Goal: Task Accomplishment & Management: Use online tool/utility

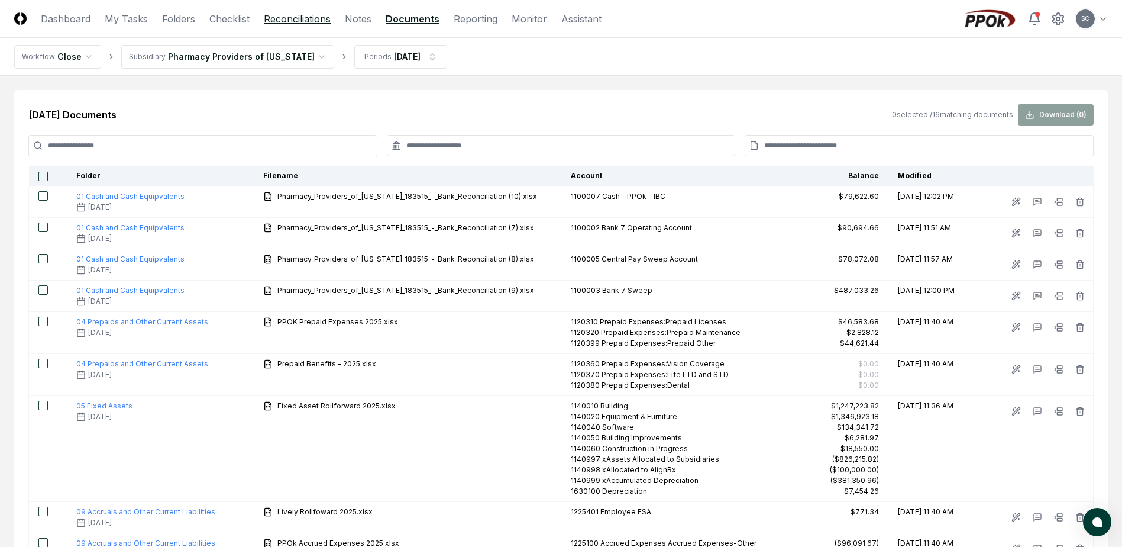
click at [302, 20] on link "Reconciliations" at bounding box center [297, 19] width 67 height 14
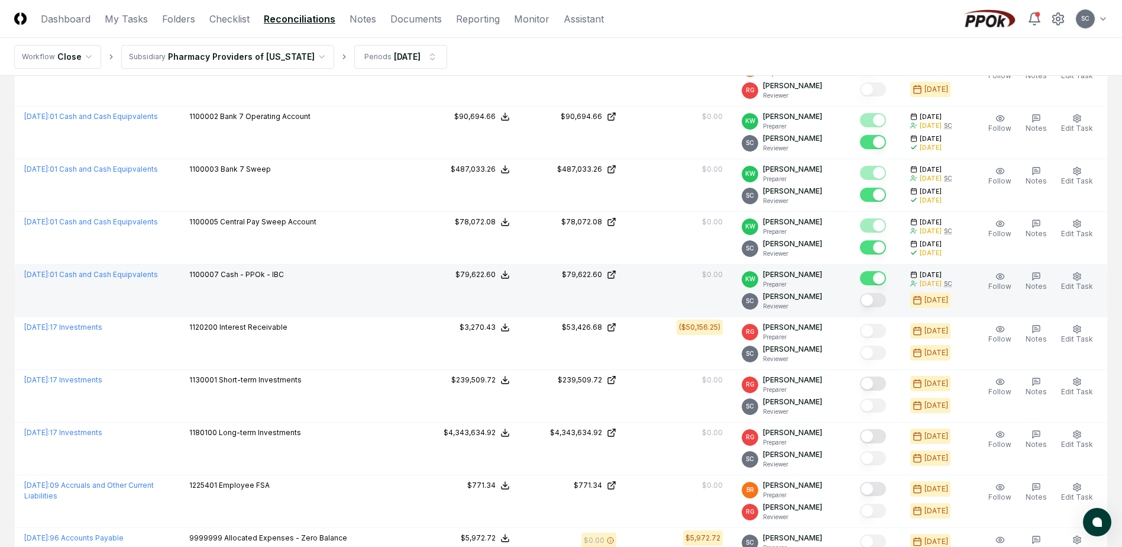
scroll to position [237, 0]
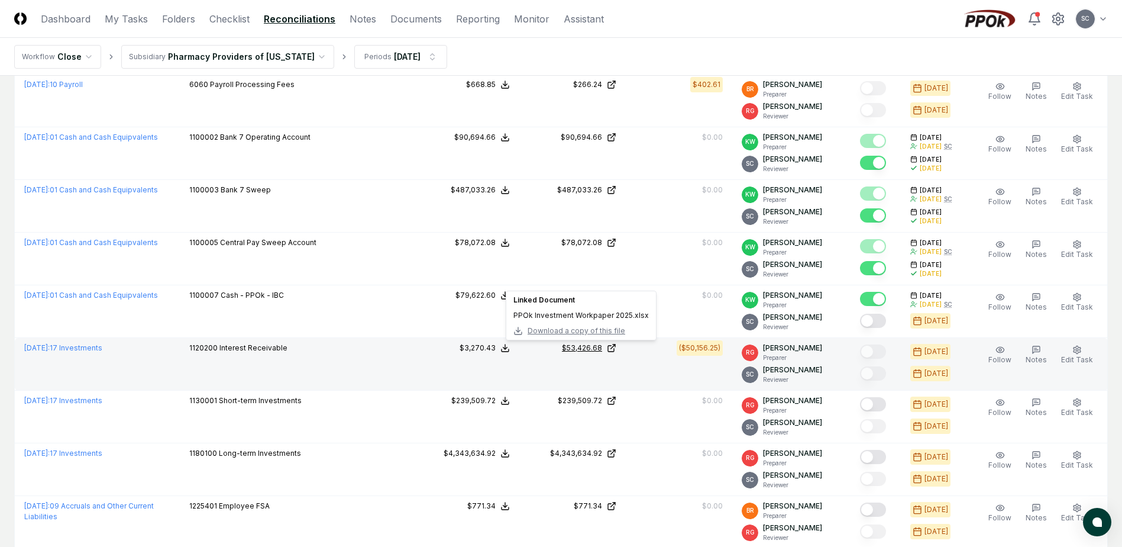
click at [592, 348] on div "$53,426.68" at bounding box center [582, 348] width 40 height 11
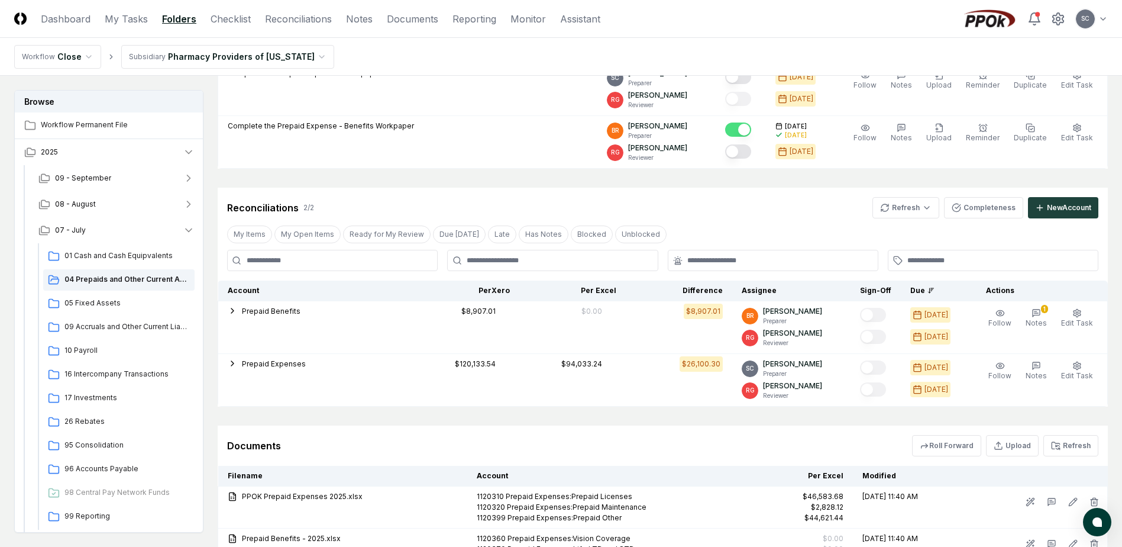
scroll to position [202, 0]
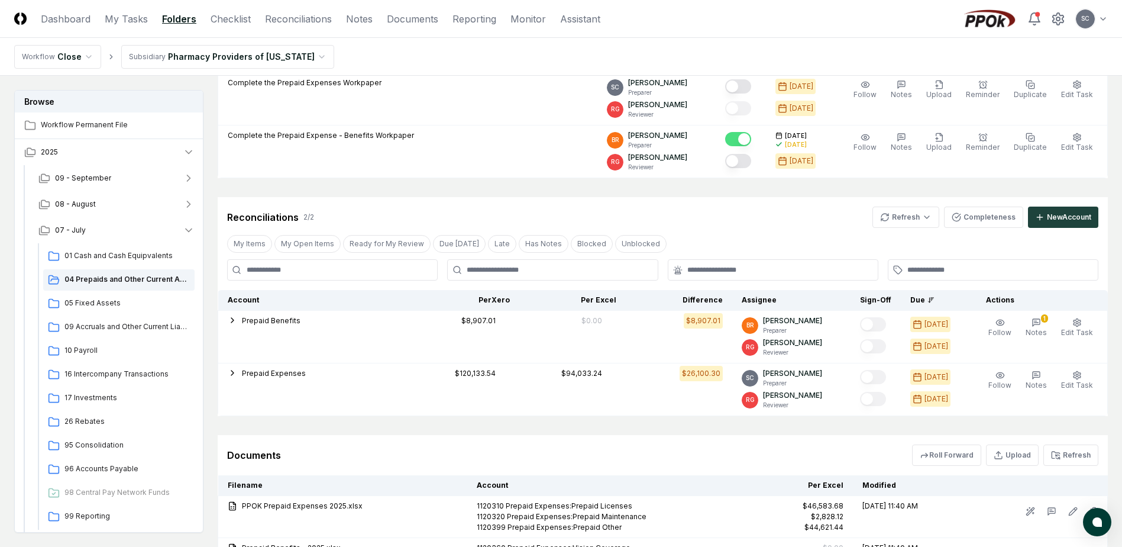
click at [229, 56] on html "CloseCore Dashboard My Tasks Folders Checklist Reconciliations Notes Documents …" at bounding box center [561, 231] width 1122 height 867
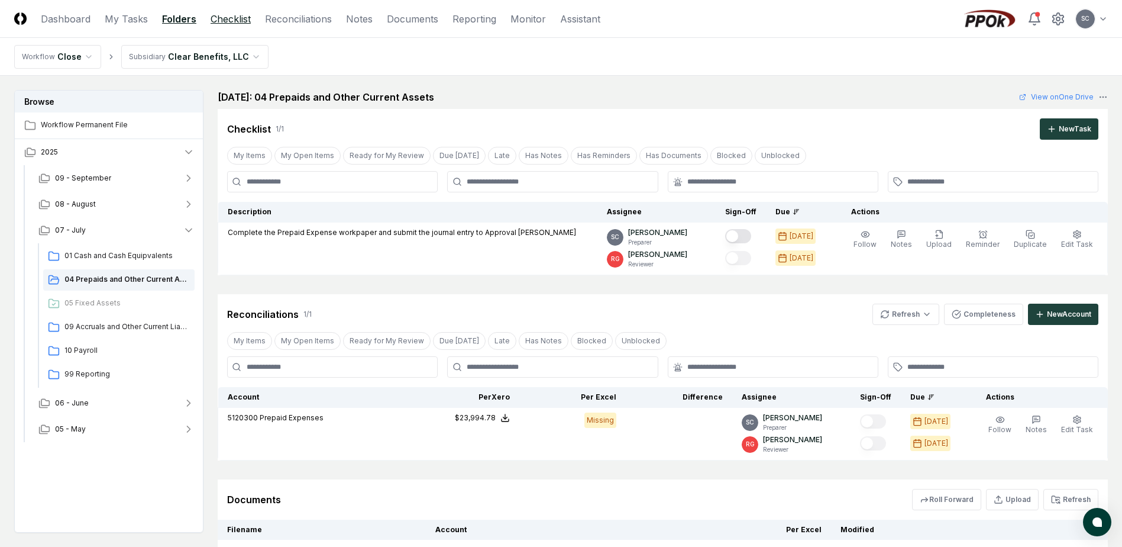
click at [243, 21] on link "Checklist" at bounding box center [231, 19] width 40 height 14
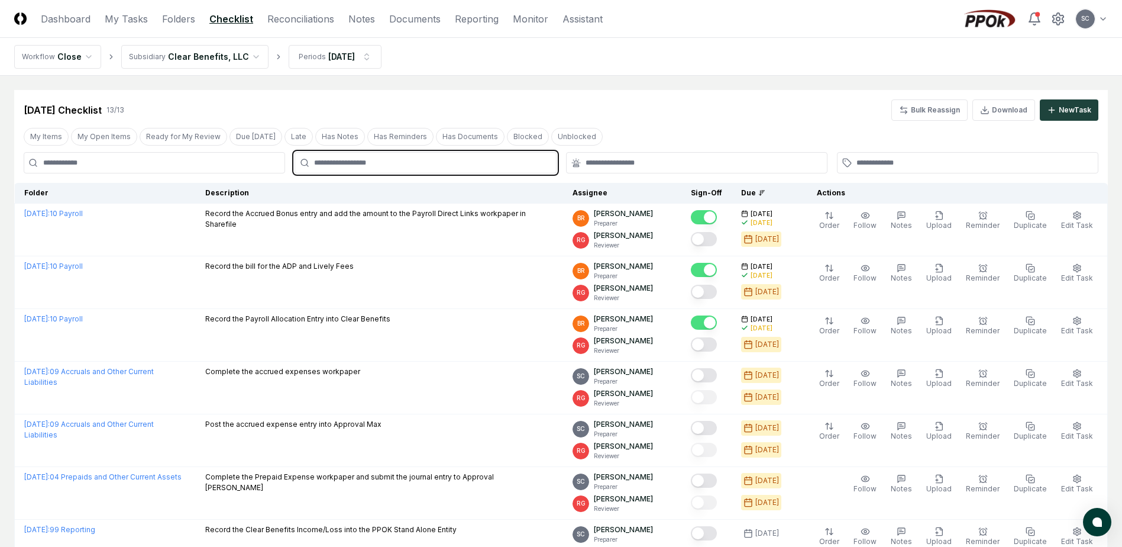
click at [364, 160] on input "text" at bounding box center [431, 162] width 234 height 11
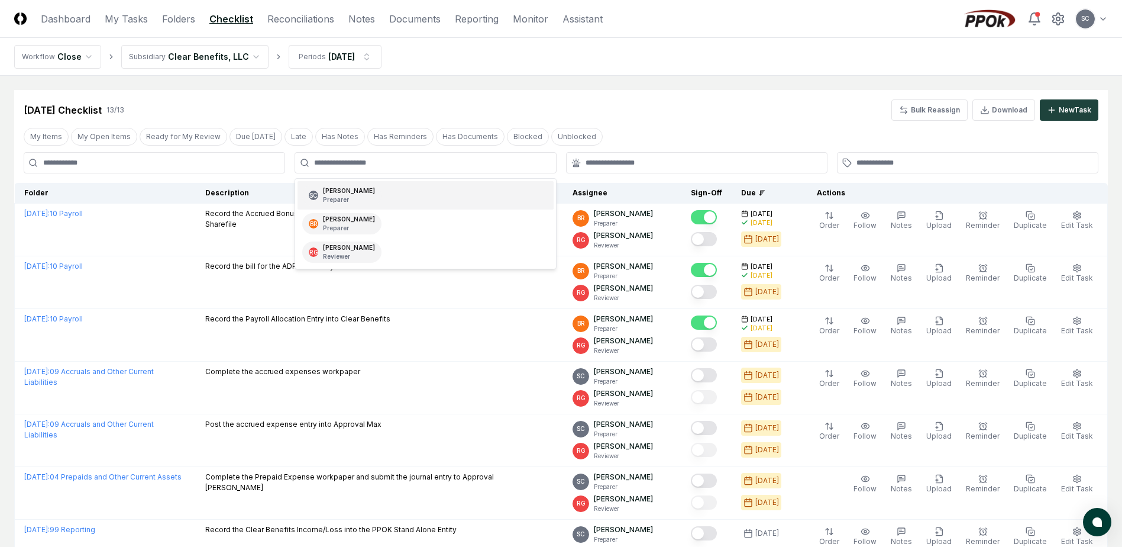
click at [628, 111] on div "[DATE] Checklist 13 / 13 Bulk Reassign Download New Task" at bounding box center [561, 109] width 1075 height 21
click at [293, 27] on header "CloseCore Dashboard My Tasks Folders Checklist Reconciliations Notes Documents …" at bounding box center [561, 19] width 1122 height 38
click at [295, 17] on link "Reconciliations" at bounding box center [300, 19] width 67 height 14
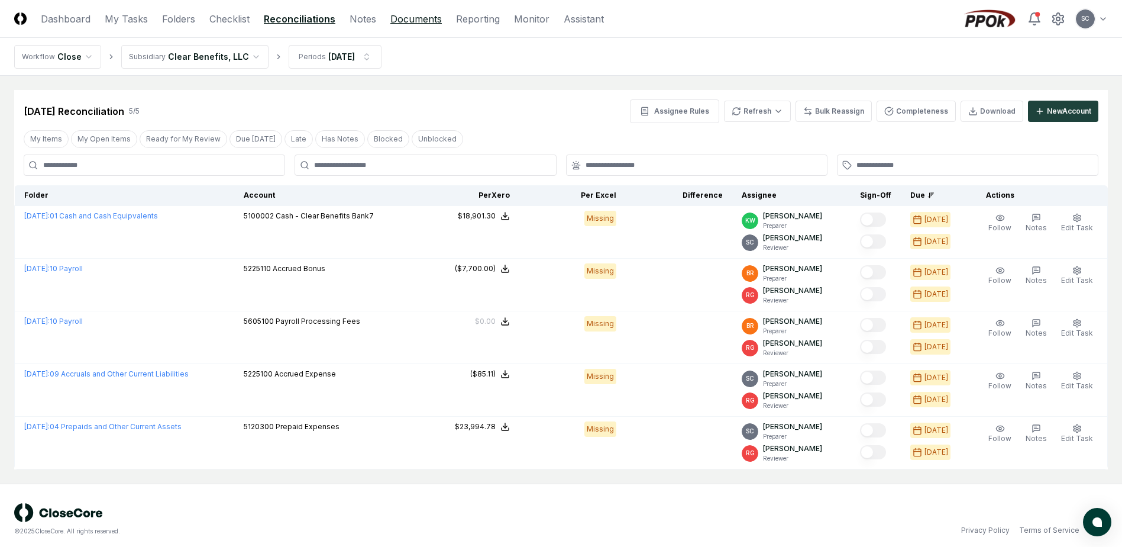
click at [411, 14] on link "Documents" at bounding box center [416, 19] width 51 height 14
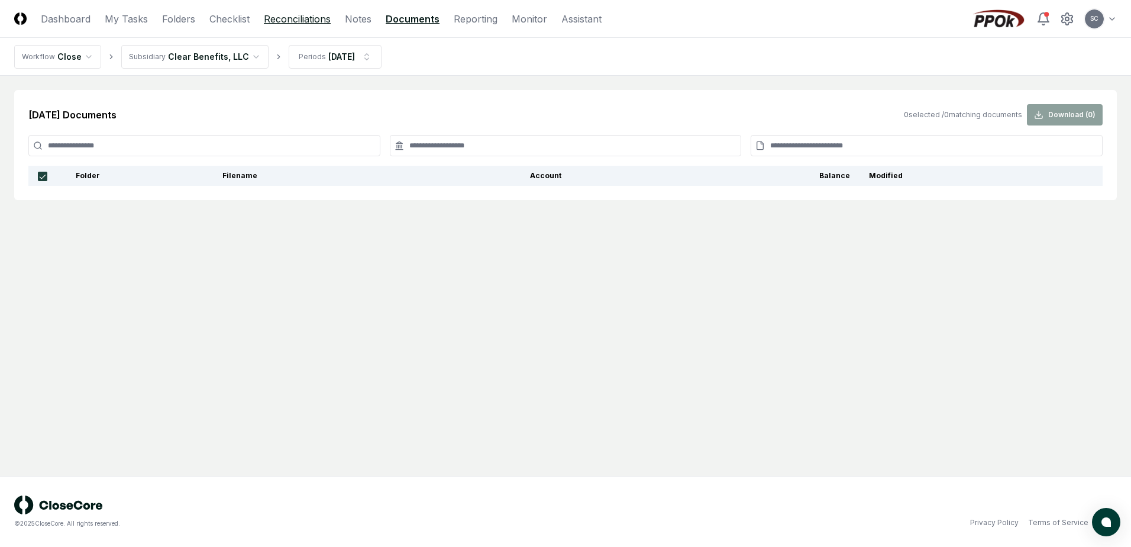
click at [293, 18] on link "Reconciliations" at bounding box center [297, 19] width 67 height 14
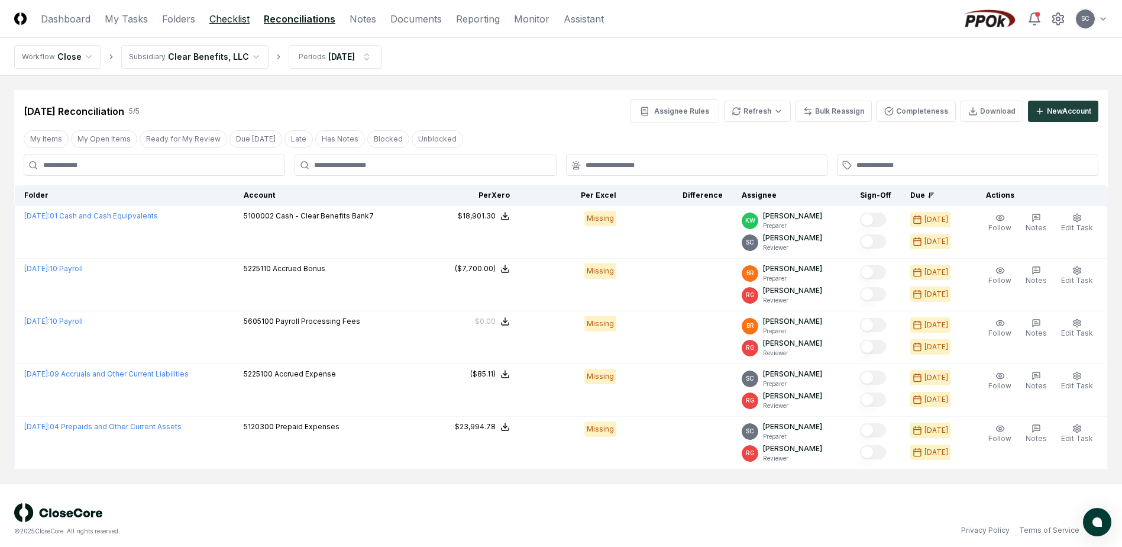
click at [225, 18] on link "Checklist" at bounding box center [229, 19] width 40 height 14
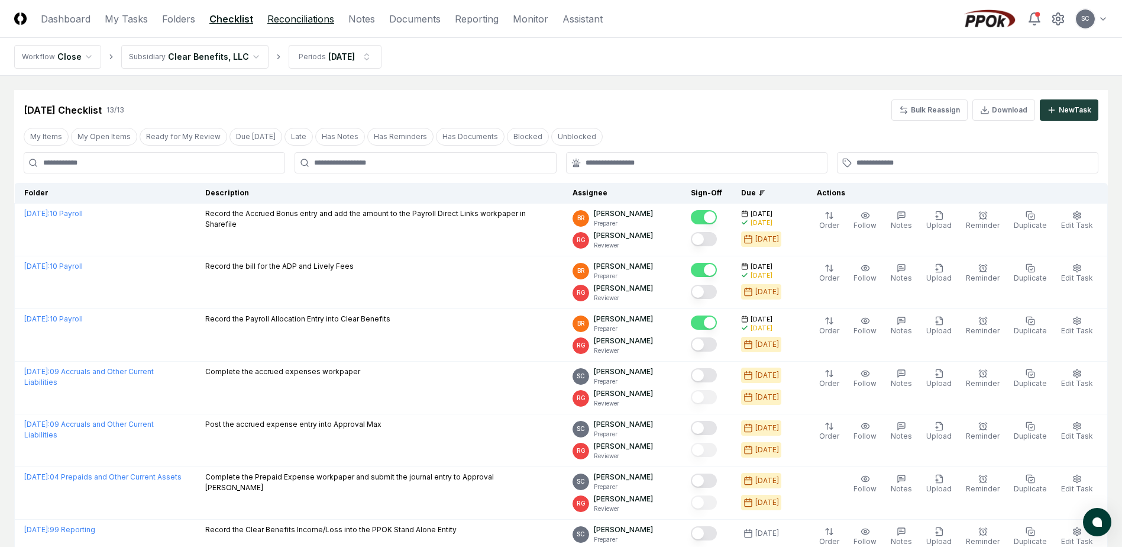
click at [299, 21] on link "Reconciliations" at bounding box center [300, 19] width 67 height 14
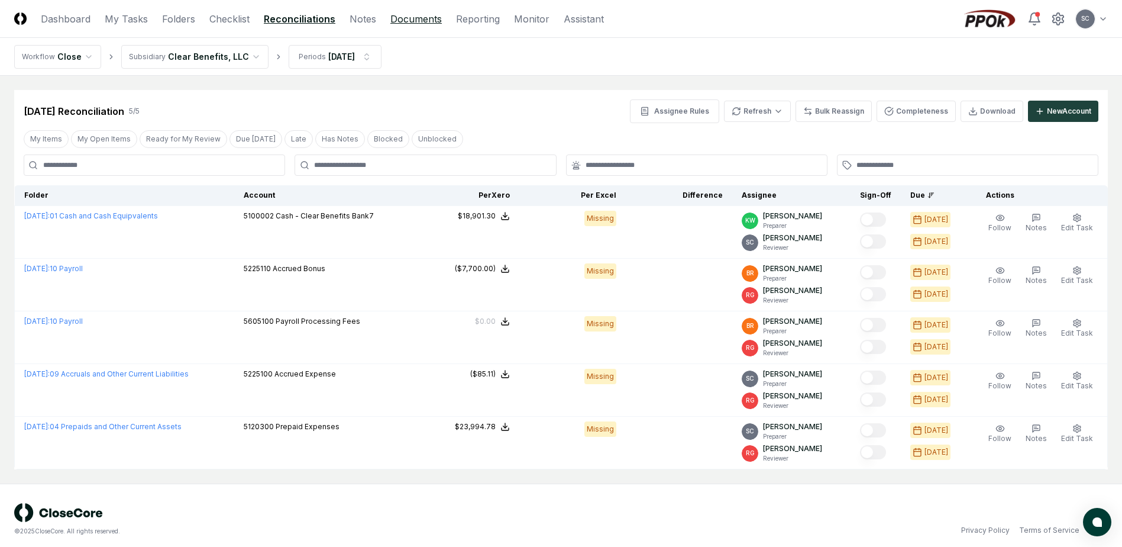
click at [406, 15] on link "Documents" at bounding box center [416, 19] width 51 height 14
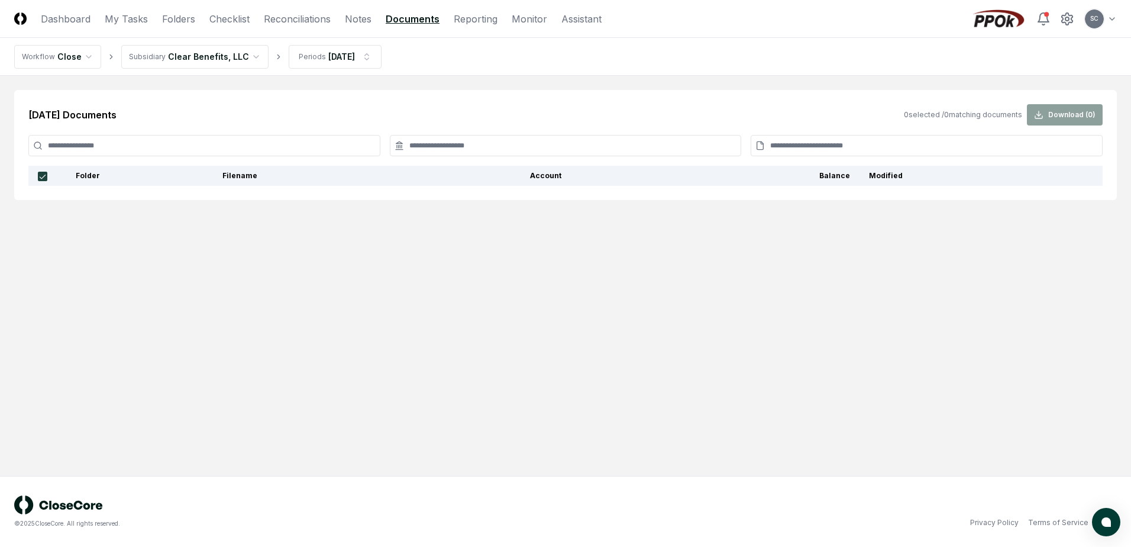
click at [450, 146] on input at bounding box center [566, 145] width 352 height 21
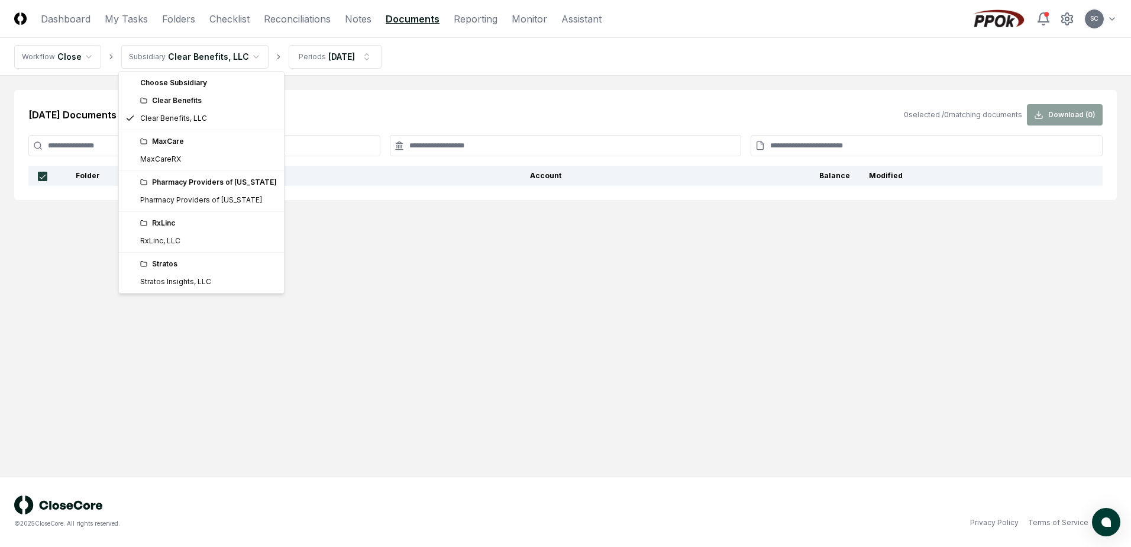
click at [183, 56] on html "CloseCore Dashboard My Tasks Folders Checklist Reconciliations Notes Documents …" at bounding box center [565, 273] width 1131 height 547
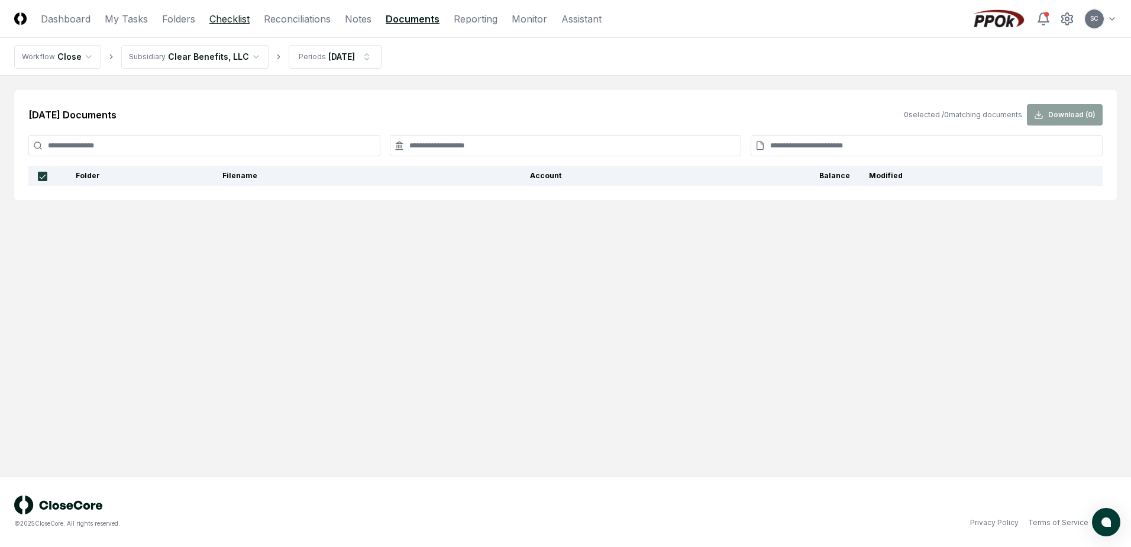
click at [223, 20] on link "Checklist" at bounding box center [229, 19] width 40 height 14
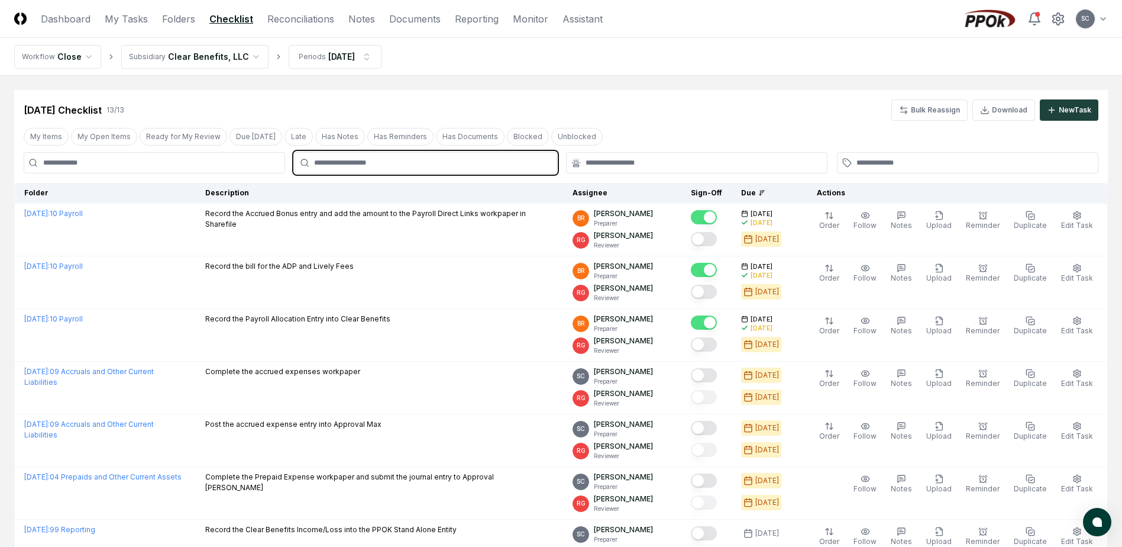
click at [359, 161] on input "text" at bounding box center [431, 162] width 234 height 11
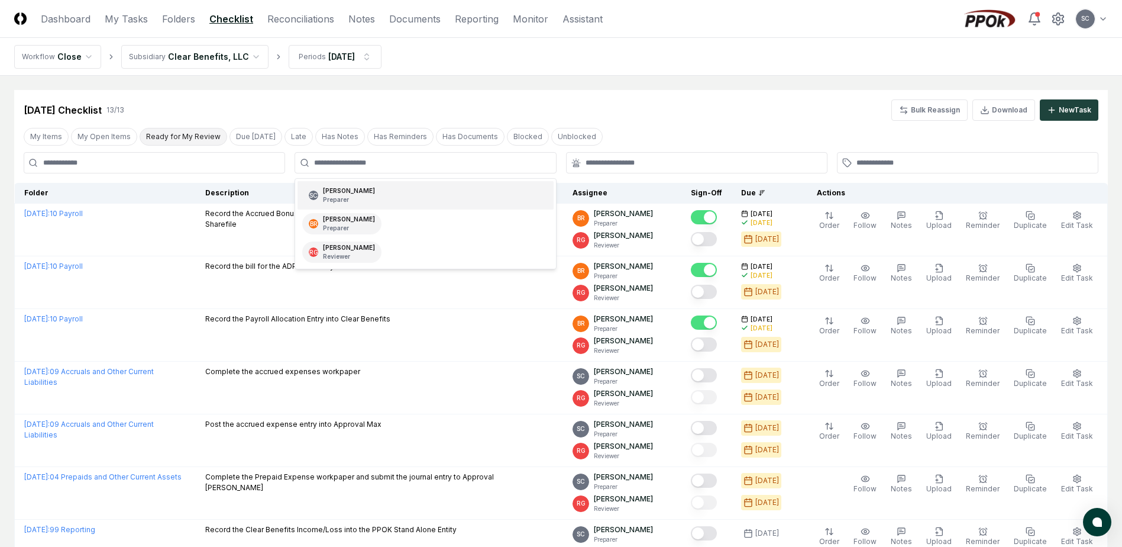
click at [181, 139] on button "Ready for My Review" at bounding box center [184, 137] width 88 height 18
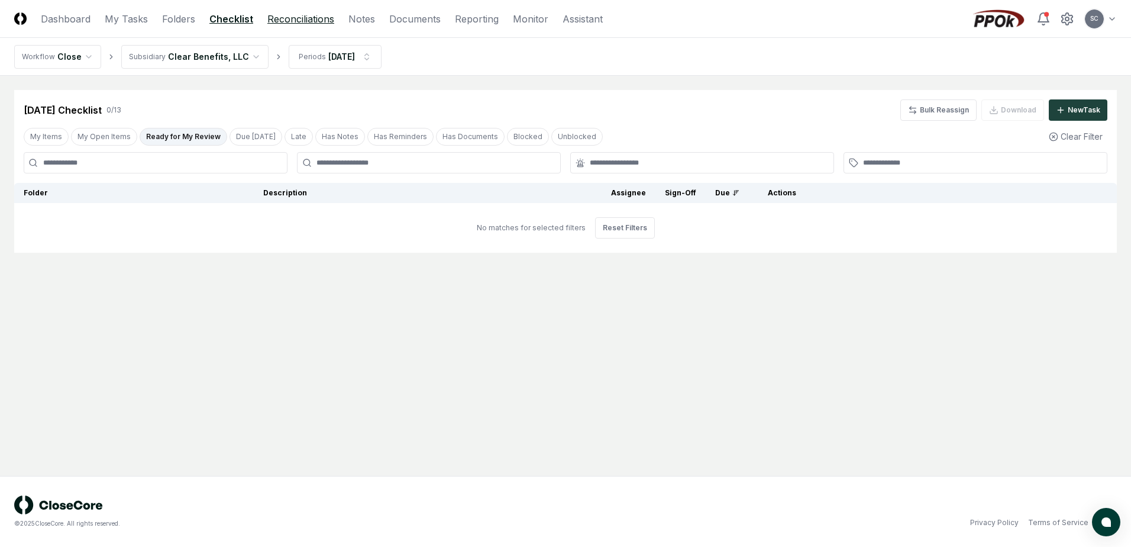
click at [302, 20] on link "Reconciliations" at bounding box center [300, 19] width 67 height 14
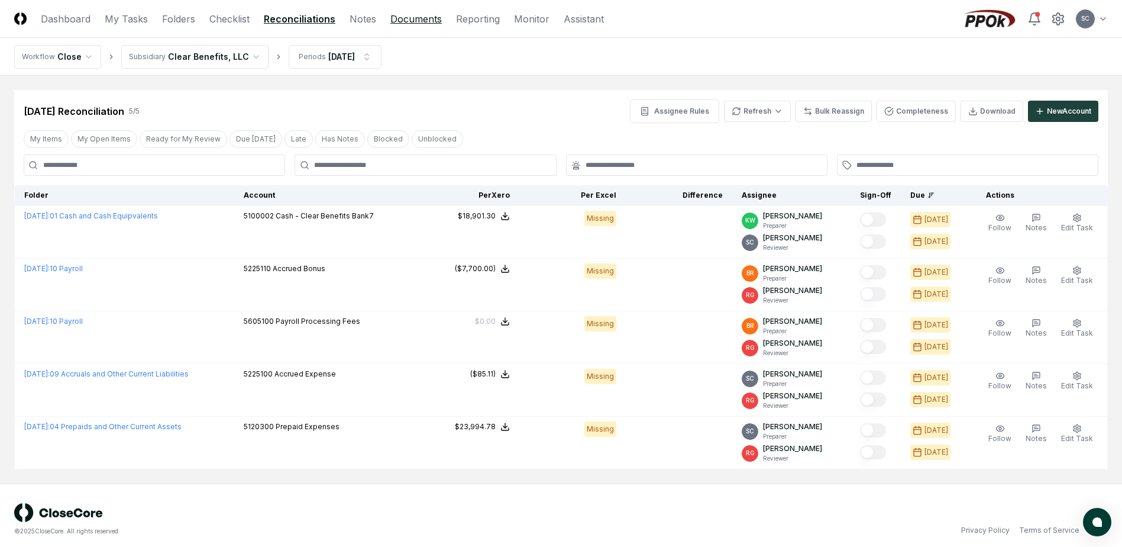
click at [406, 20] on link "Documents" at bounding box center [416, 19] width 51 height 14
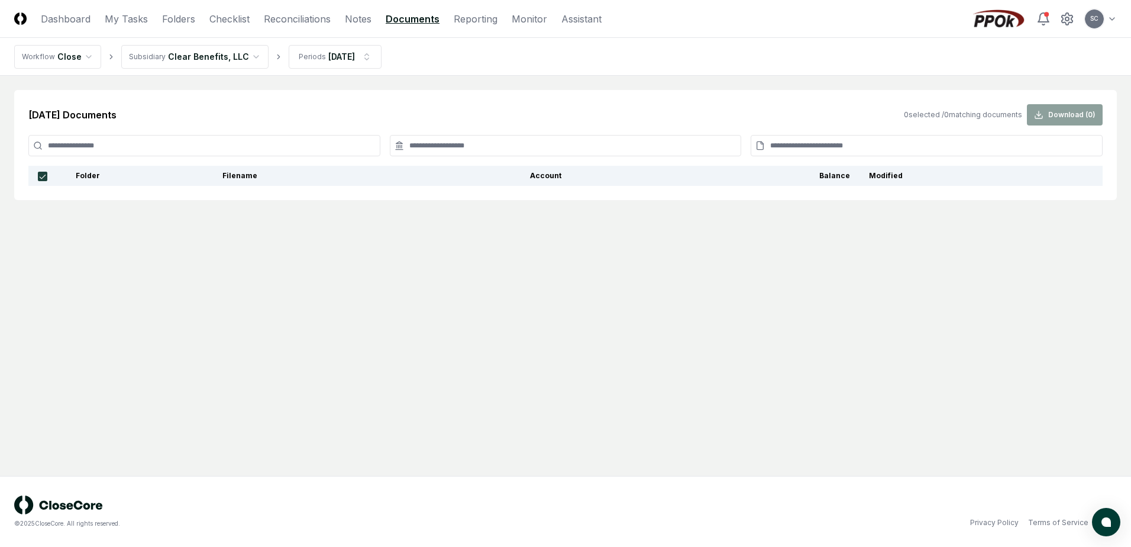
click at [1059, 117] on div "0 selected / 0 matching documents Download ( 0 )" at bounding box center [1003, 114] width 199 height 21
click at [318, 21] on link "Reconciliations" at bounding box center [297, 19] width 67 height 14
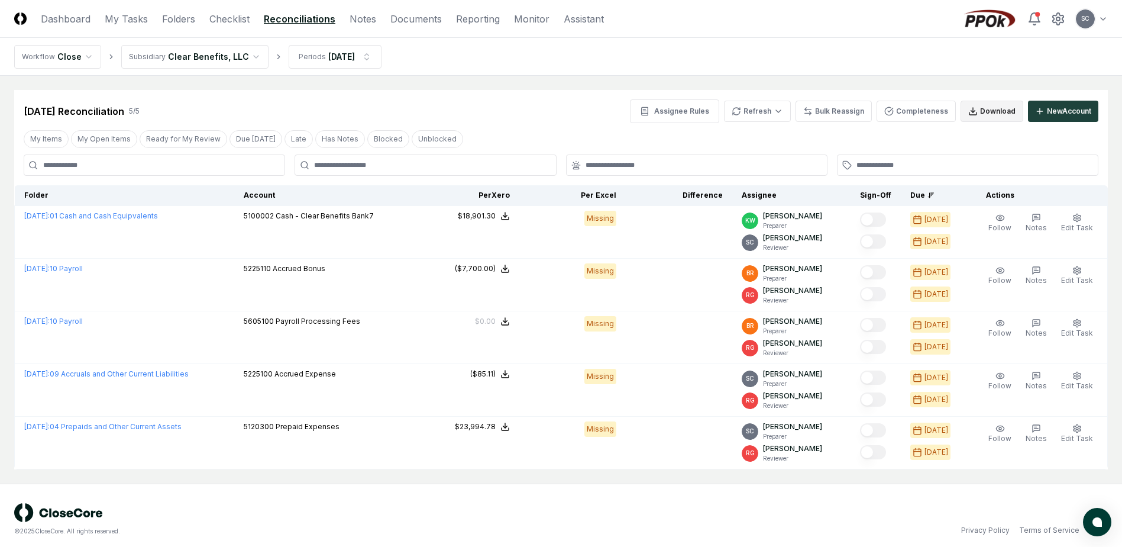
click at [985, 108] on button "Download" at bounding box center [992, 111] width 63 height 21
click at [985, 111] on button "Download" at bounding box center [992, 111] width 63 height 21
drag, startPoint x: 708, startPoint y: 32, endPoint x: 670, endPoint y: 17, distance: 41.2
click at [708, 32] on header "CloseCore Dashboard My Tasks Folders Checklist Reconciliations Notes Documents …" at bounding box center [561, 19] width 1122 height 38
click at [425, 21] on link "Documents" at bounding box center [416, 19] width 51 height 14
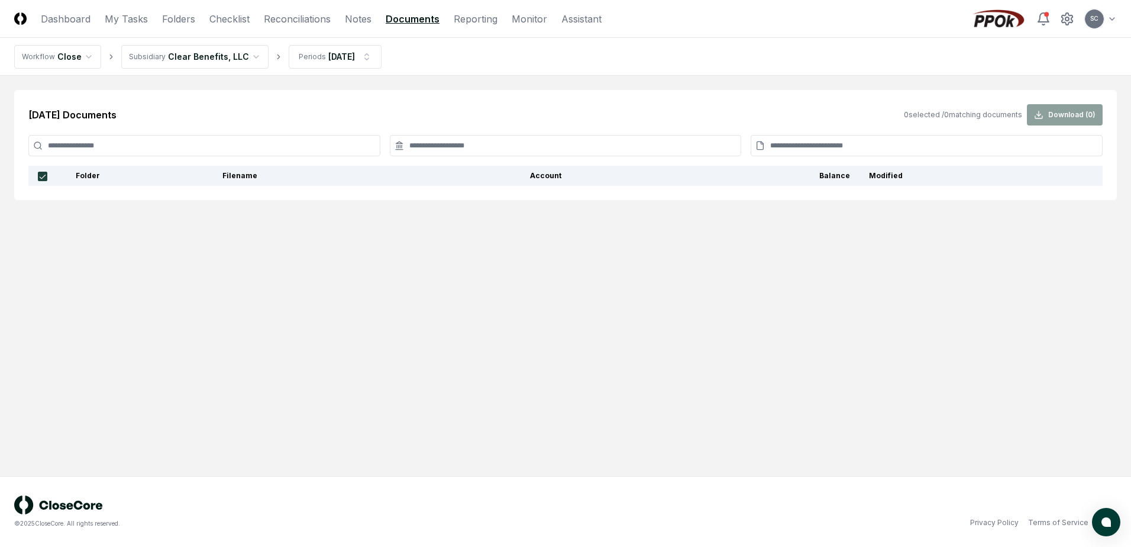
click at [421, 362] on main "[DATE] Documents 0 selected / 0 matching documents Download ( 0 ) Folder Filena…" at bounding box center [565, 276] width 1131 height 400
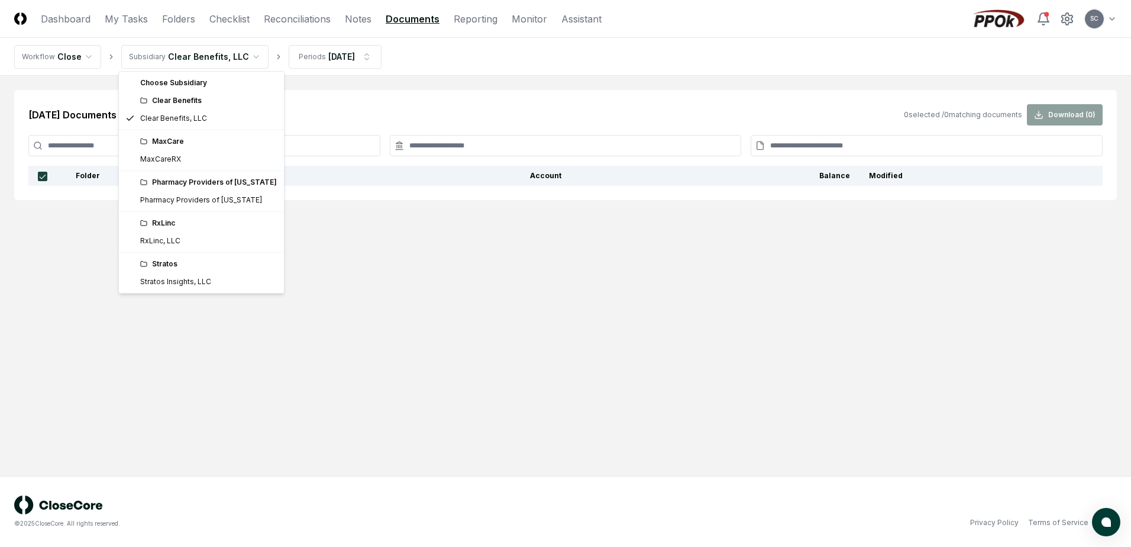
click at [169, 62] on html "CloseCore Dashboard My Tasks Folders Checklist Reconciliations Notes Documents …" at bounding box center [565, 273] width 1131 height 547
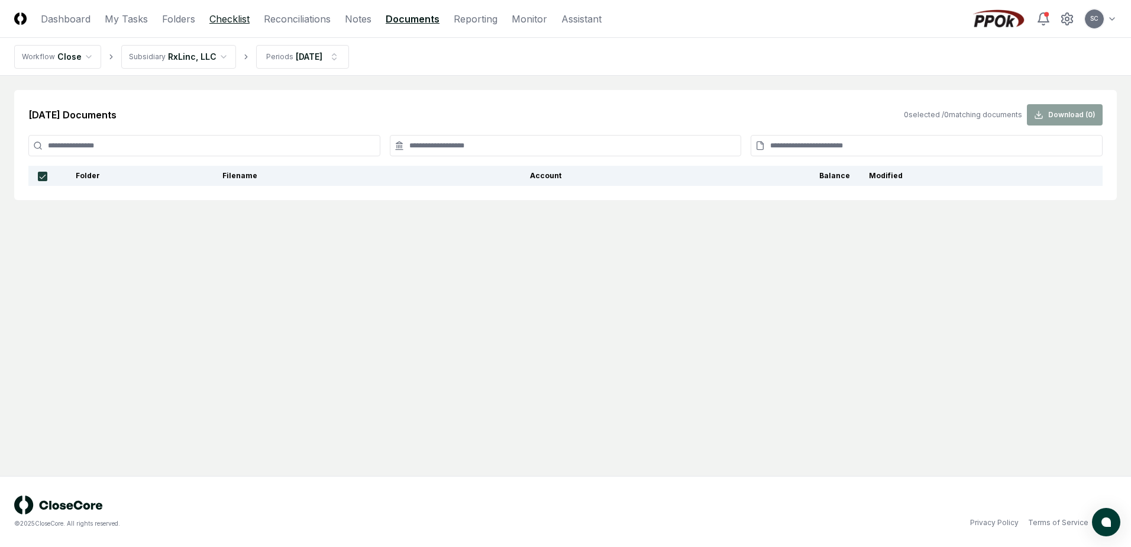
click at [231, 21] on link "Checklist" at bounding box center [229, 19] width 40 height 14
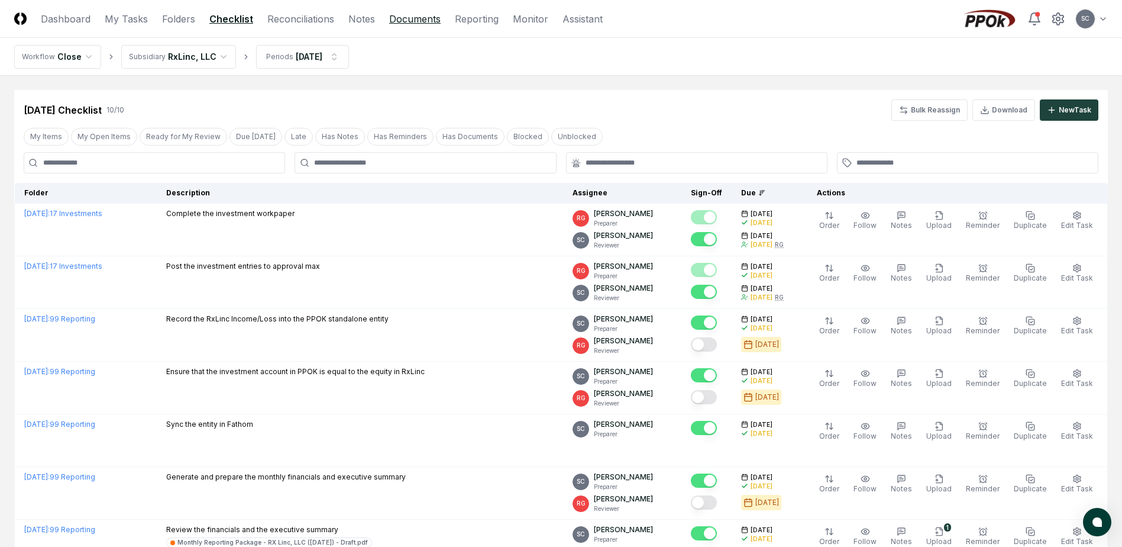
click at [402, 20] on link "Documents" at bounding box center [414, 19] width 51 height 14
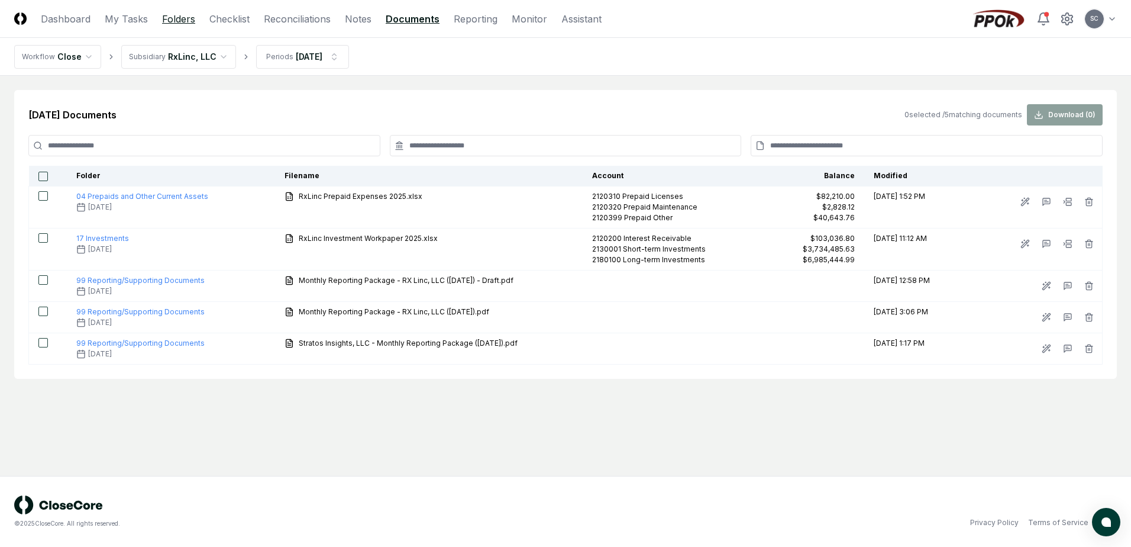
click at [172, 16] on link "Folders" at bounding box center [178, 19] width 33 height 14
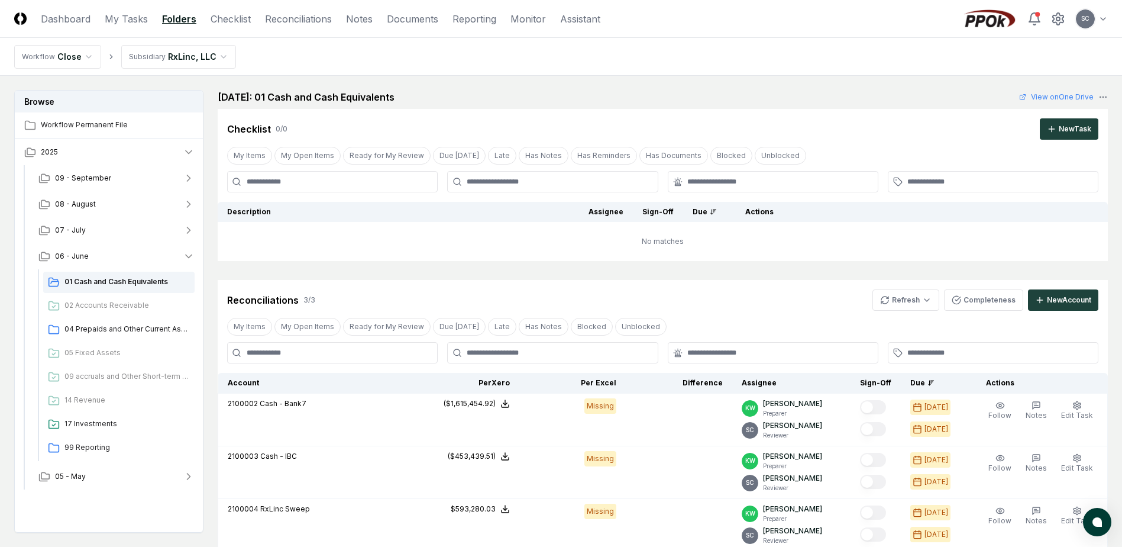
click at [166, 51] on html "CloseCore Dashboard My Tasks Folders Checklist Reconciliations Notes Documents …" at bounding box center [561, 377] width 1122 height 755
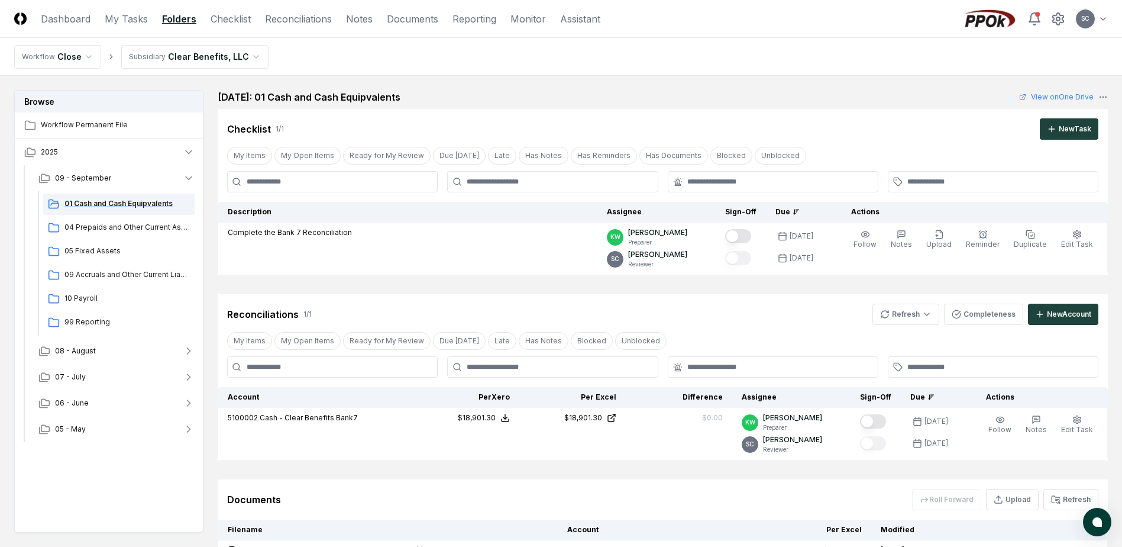
click at [118, 203] on span "01 Cash and Cash Equipvalents" at bounding box center [126, 203] width 125 height 11
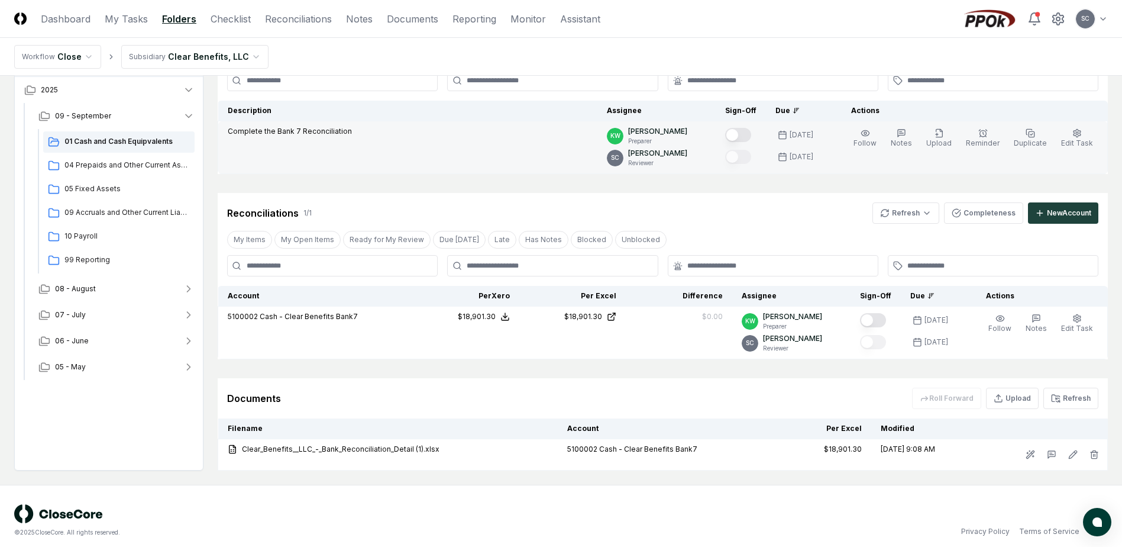
scroll to position [110, 0]
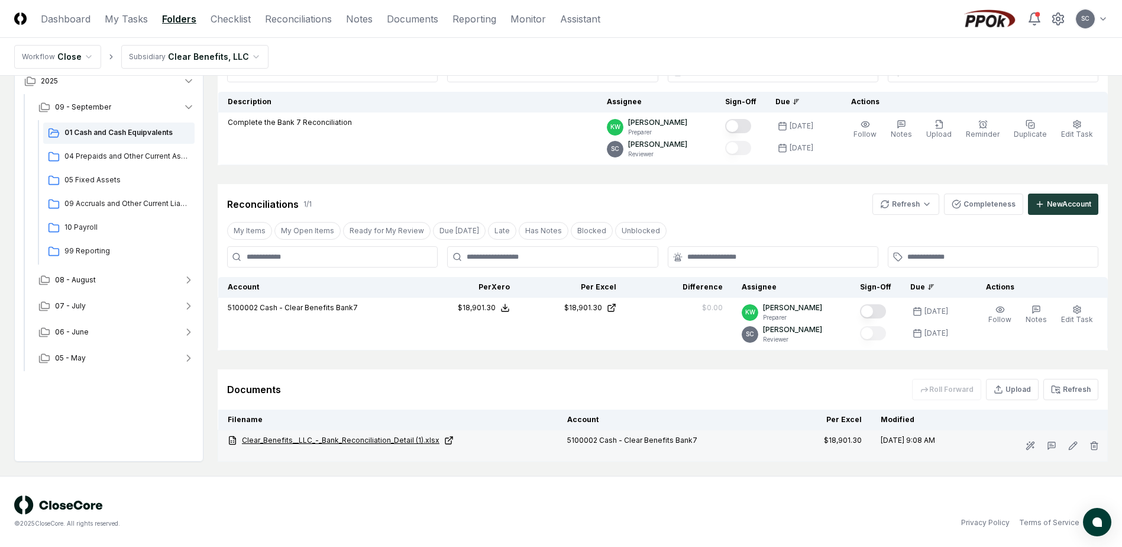
click at [365, 438] on link "Clear_Benefits__LLC_-_Bank_Reconciliation_Detail (1).xlsx" at bounding box center [388, 440] width 321 height 11
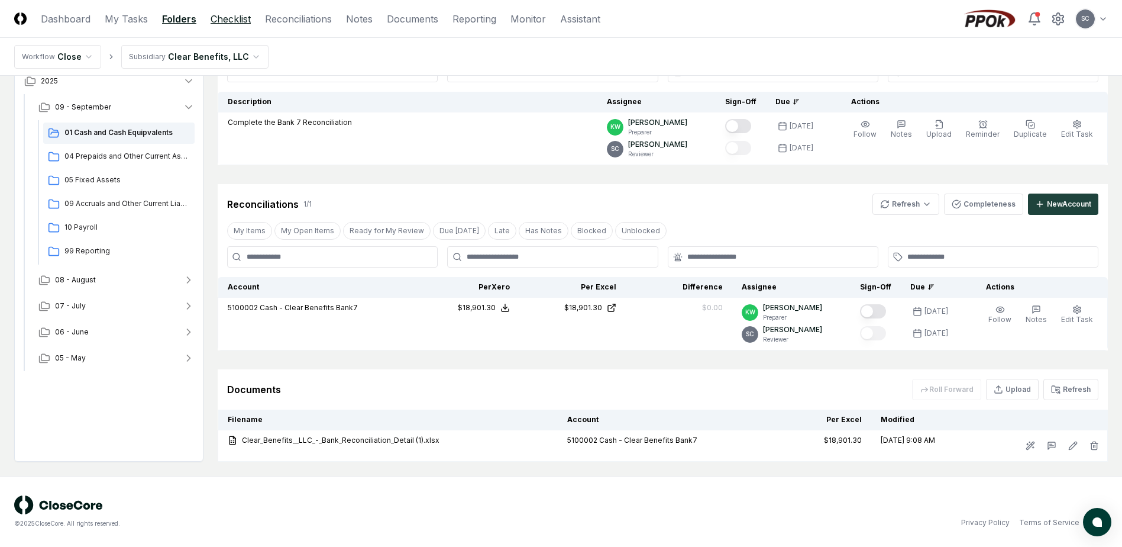
click at [227, 18] on link "Checklist" at bounding box center [231, 19] width 40 height 14
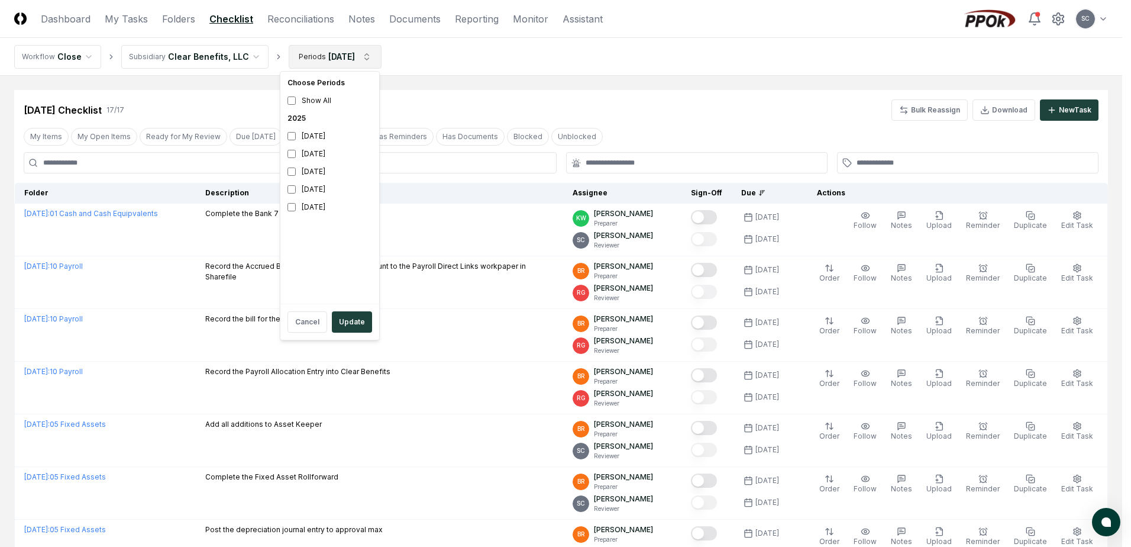
click at [353, 314] on button "Update" at bounding box center [352, 321] width 40 height 21
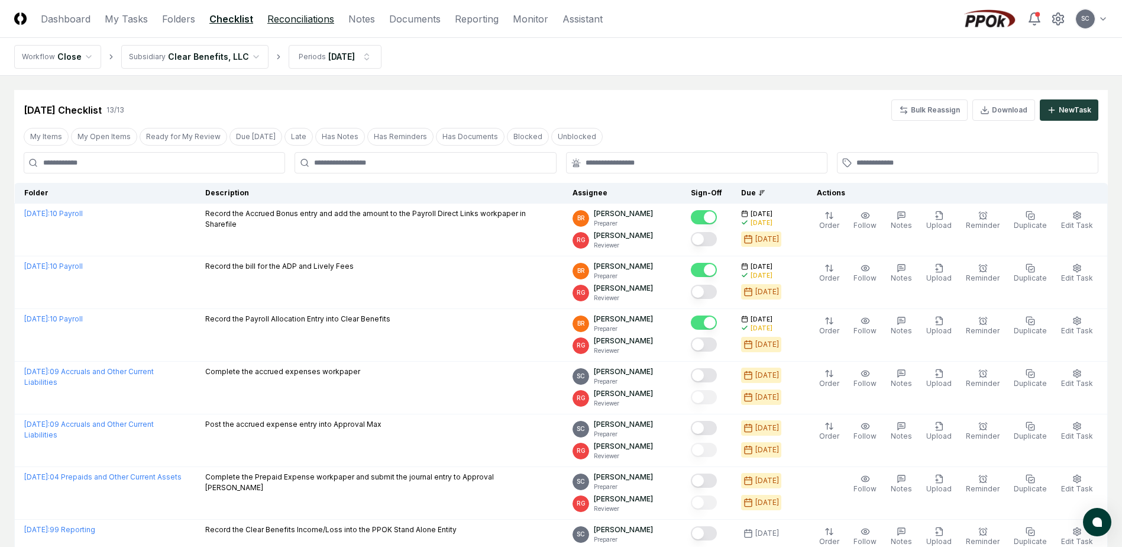
click at [305, 20] on link "Reconciliations" at bounding box center [300, 19] width 67 height 14
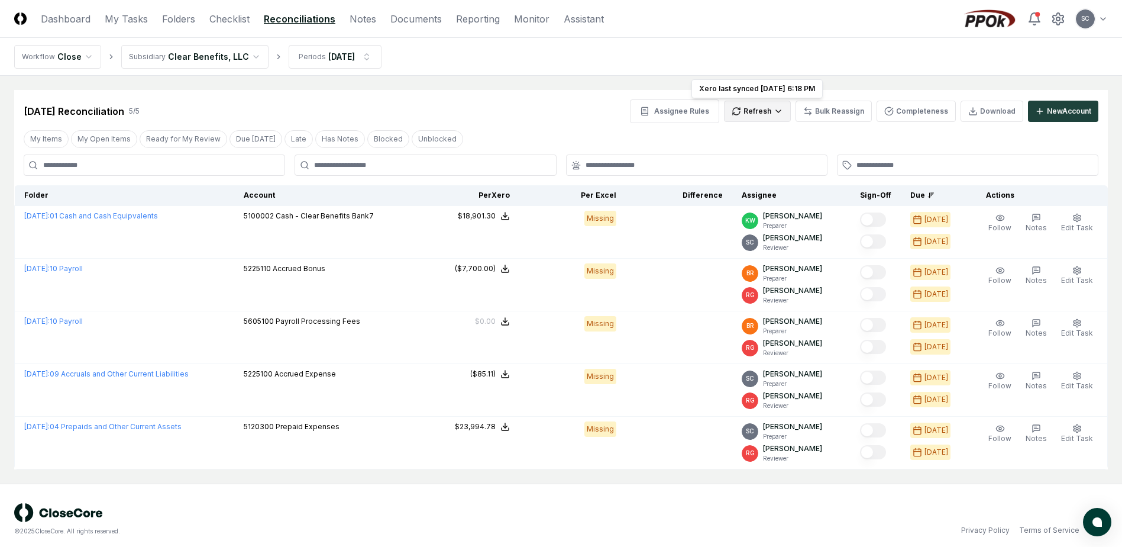
click at [761, 111] on html "CloseCore Dashboard My Tasks Folders Checklist Reconciliations Notes Documents …" at bounding box center [561, 277] width 1122 height 554
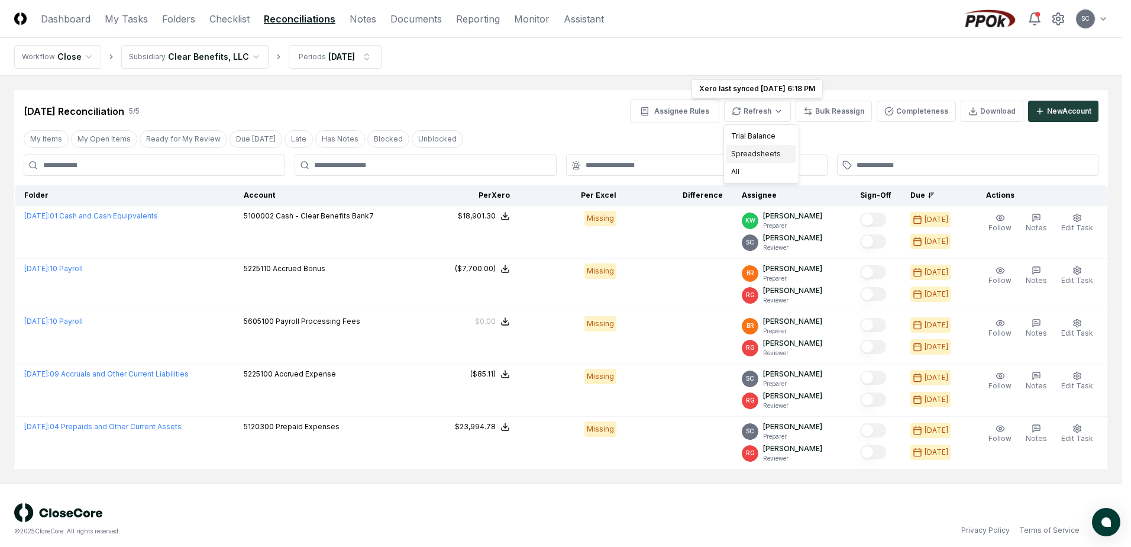
click at [753, 150] on div "Spreadsheets" at bounding box center [762, 154] width 70 height 18
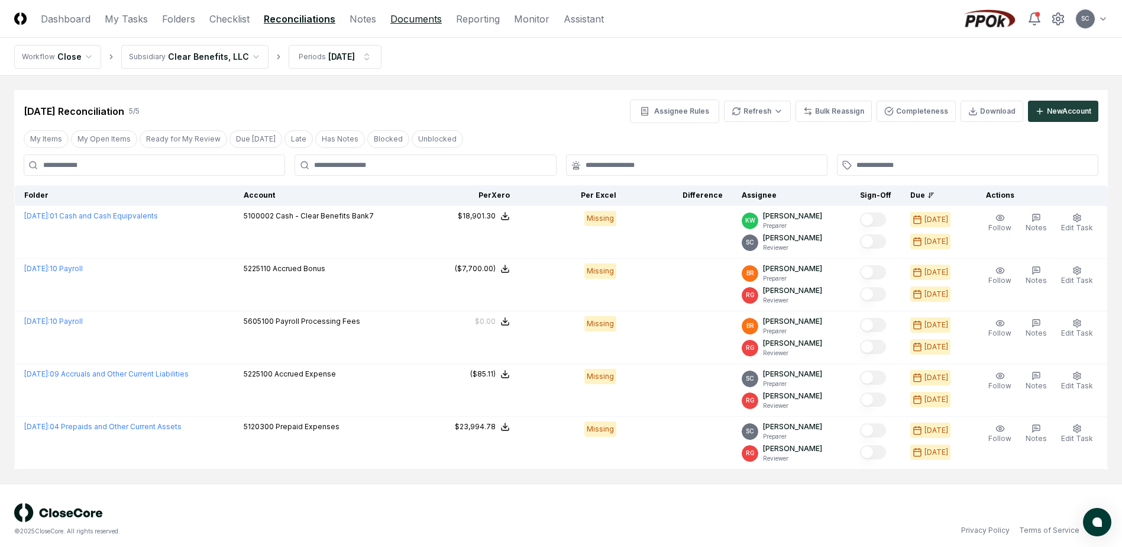
click at [406, 18] on link "Documents" at bounding box center [416, 19] width 51 height 14
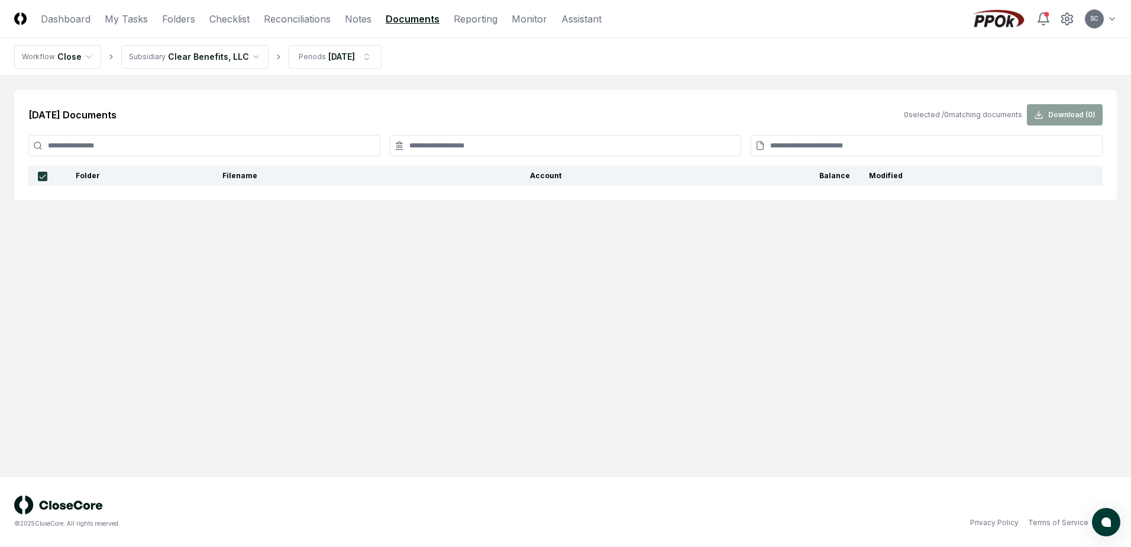
click at [181, 28] on header "CloseCore Dashboard My Tasks Folders Checklist Reconciliations Notes Documents …" at bounding box center [565, 19] width 1131 height 38
click at [176, 18] on link "Folders" at bounding box center [178, 19] width 33 height 14
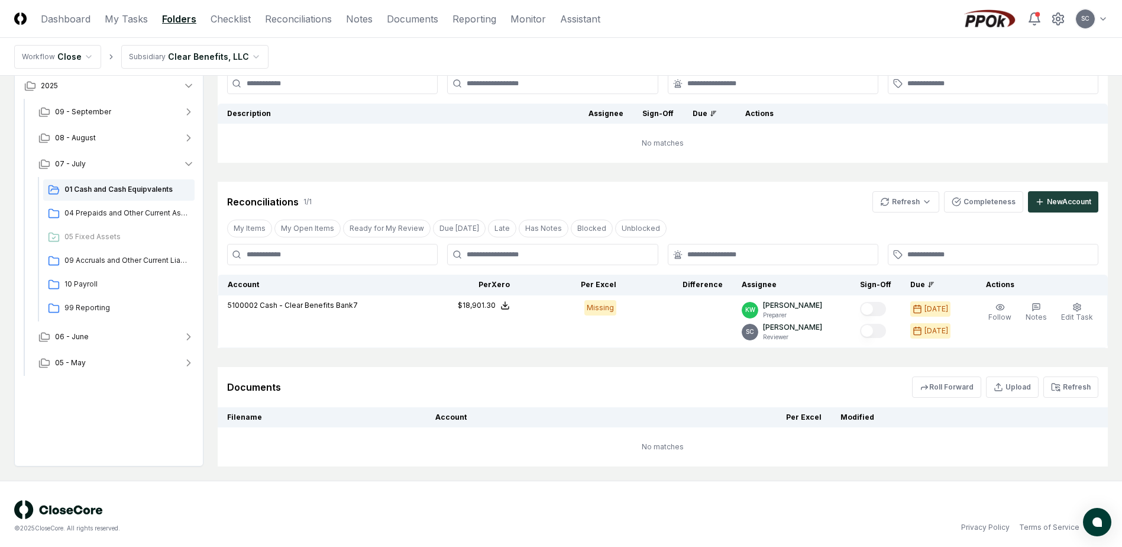
scroll to position [103, 0]
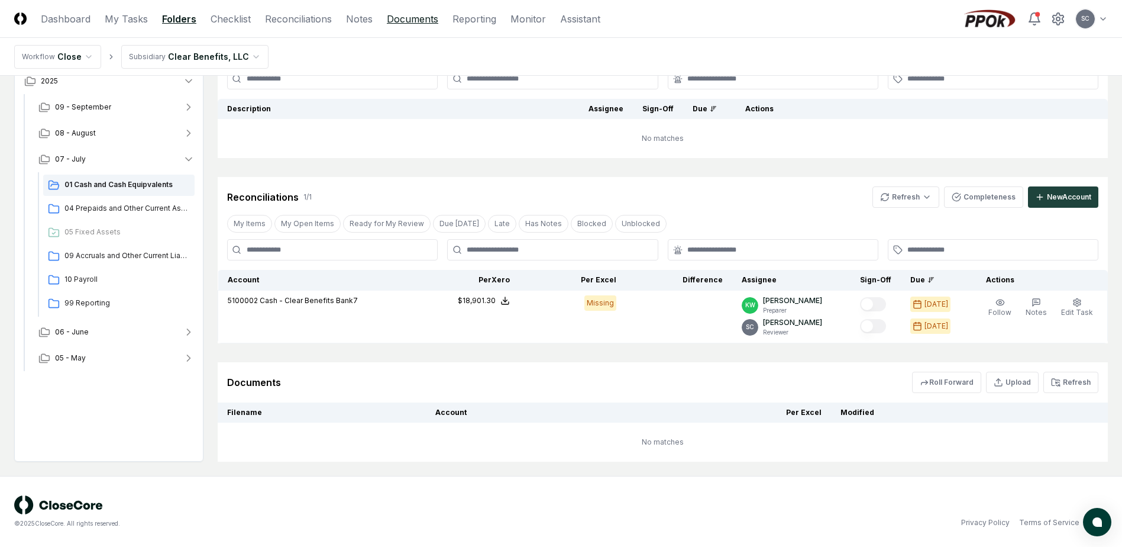
click at [413, 22] on link "Documents" at bounding box center [412, 19] width 51 height 14
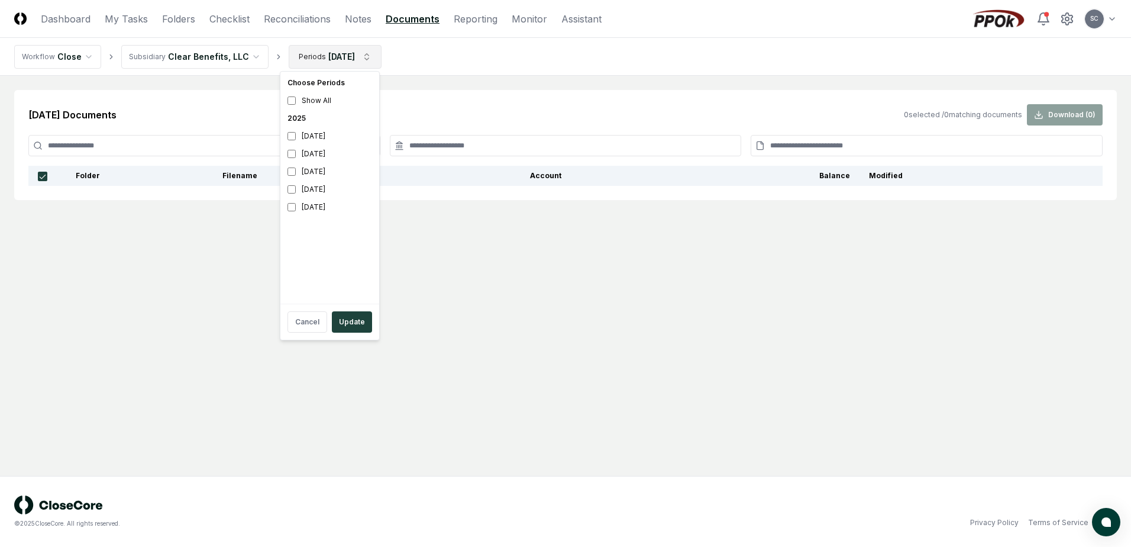
click at [327, 57] on html "CloseCore Dashboard My Tasks Folders Checklist Reconciliations Notes Documents …" at bounding box center [565, 273] width 1131 height 547
click at [327, 52] on html "CloseCore Dashboard My Tasks Folders Checklist Reconciliations Notes Documents …" at bounding box center [565, 273] width 1131 height 547
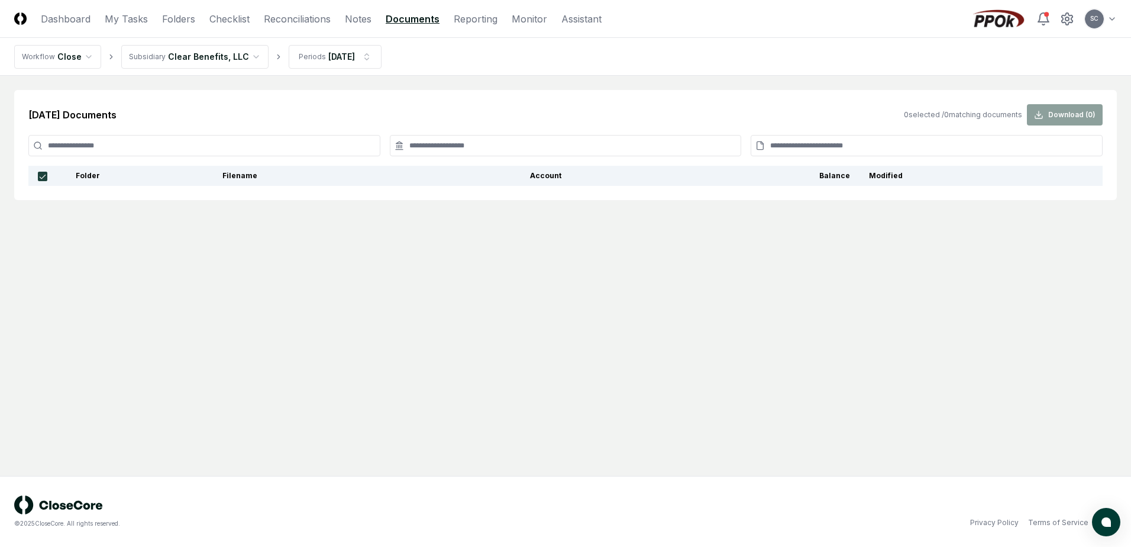
click at [327, 52] on html "CloseCore Dashboard My Tasks Folders Checklist Reconciliations Notes Documents …" at bounding box center [565, 273] width 1131 height 547
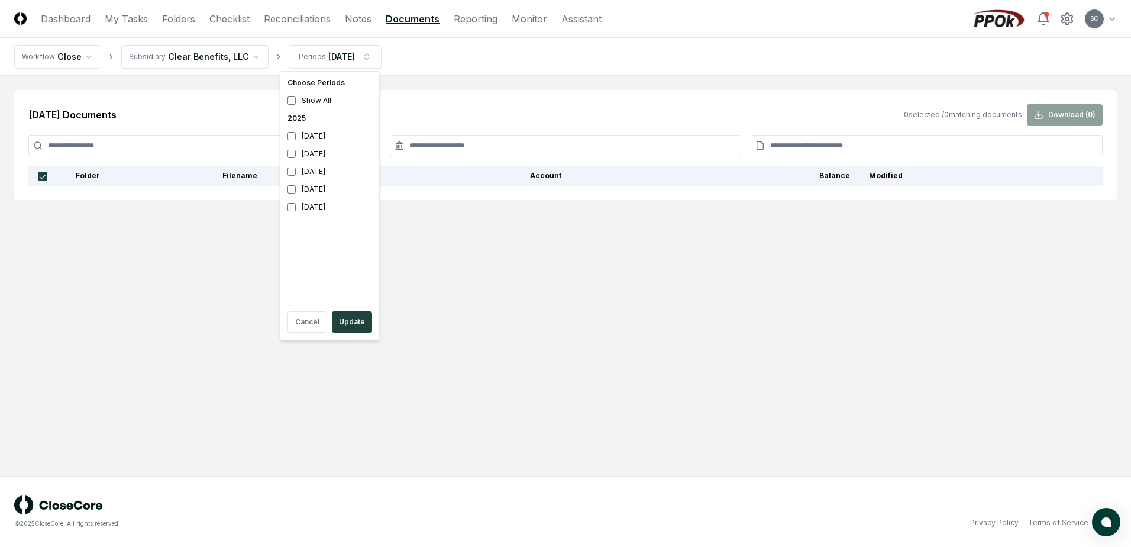
click at [327, 52] on html "CloseCore Dashboard My Tasks Folders Checklist Reconciliations Notes Documents …" at bounding box center [565, 273] width 1131 height 547
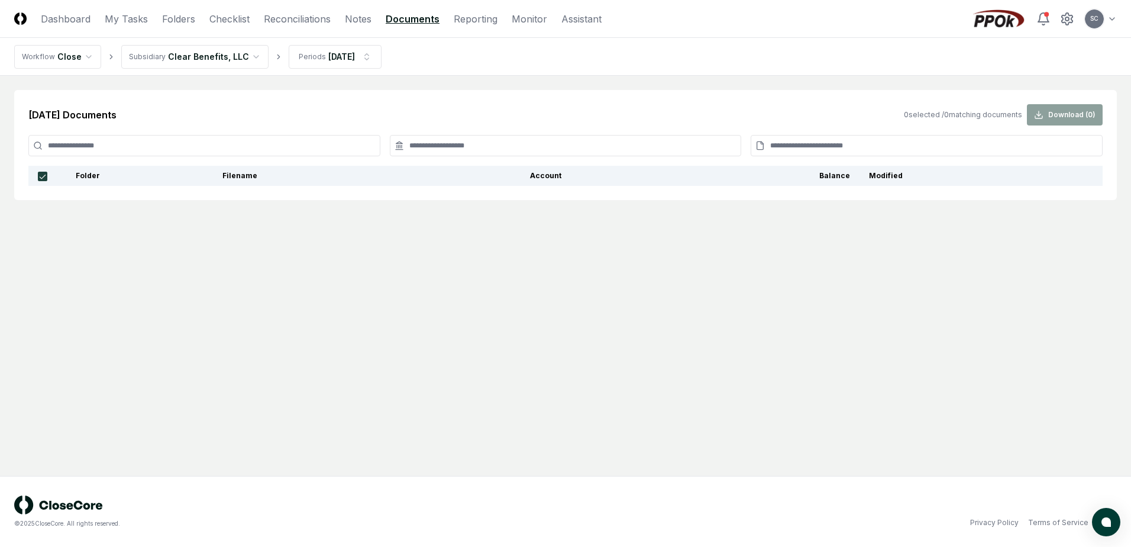
click at [458, 54] on nav "Workflow Close Subsidiary Clear Benefits, LLC Periods [DATE]" at bounding box center [565, 57] width 1131 height 38
click at [282, 18] on link "Reconciliations" at bounding box center [297, 19] width 67 height 14
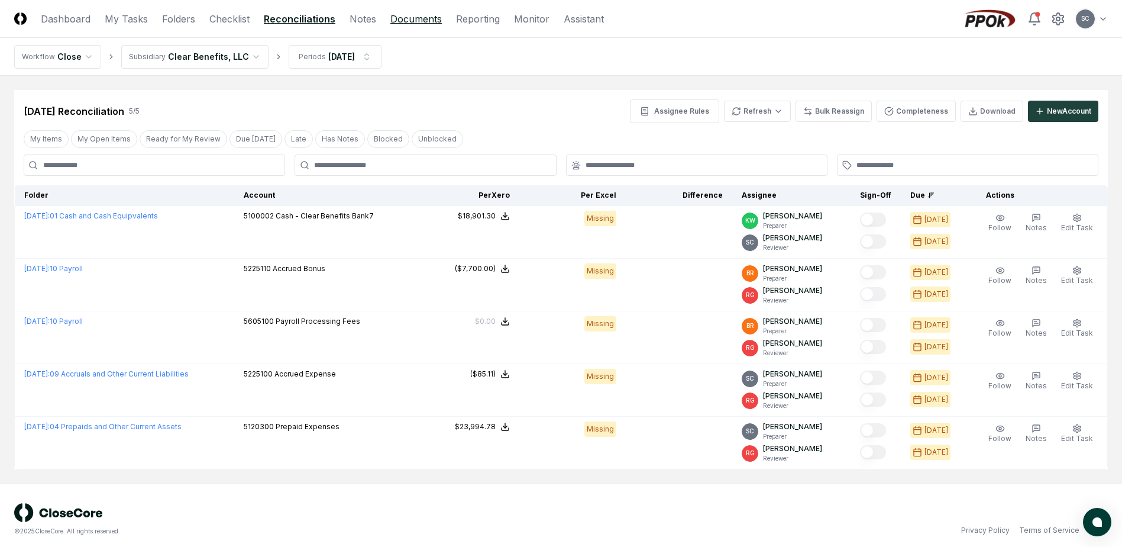
click at [417, 24] on link "Documents" at bounding box center [416, 19] width 51 height 14
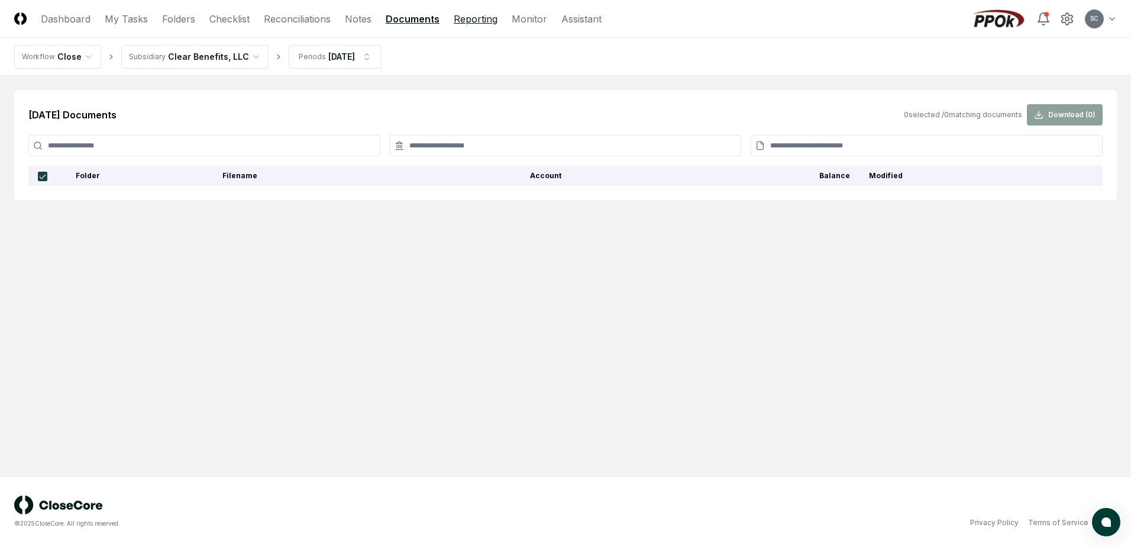
click at [475, 21] on link "Reporting" at bounding box center [476, 19] width 44 height 14
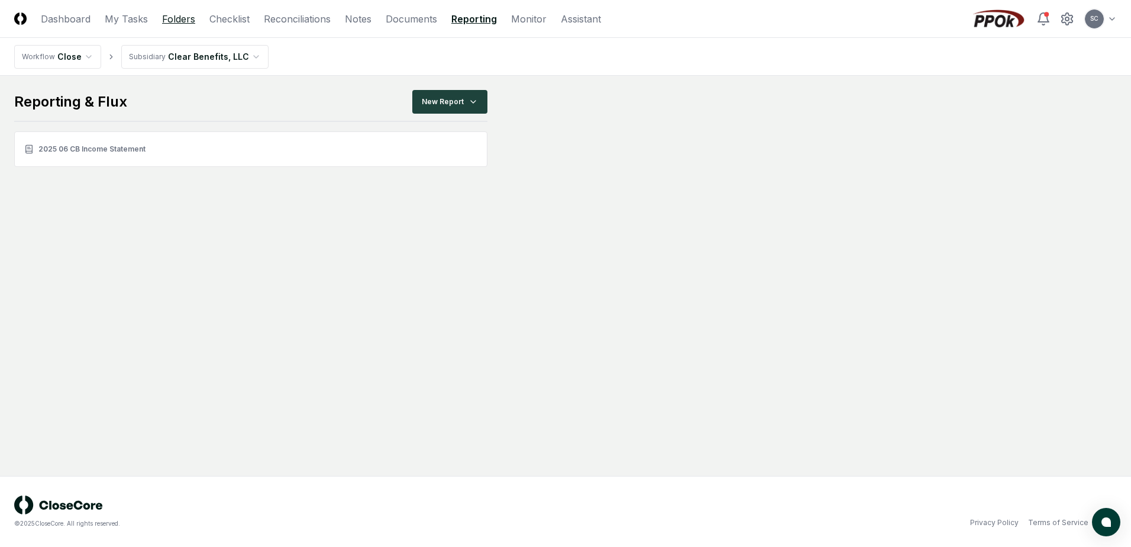
click at [181, 22] on link "Folders" at bounding box center [178, 19] width 33 height 14
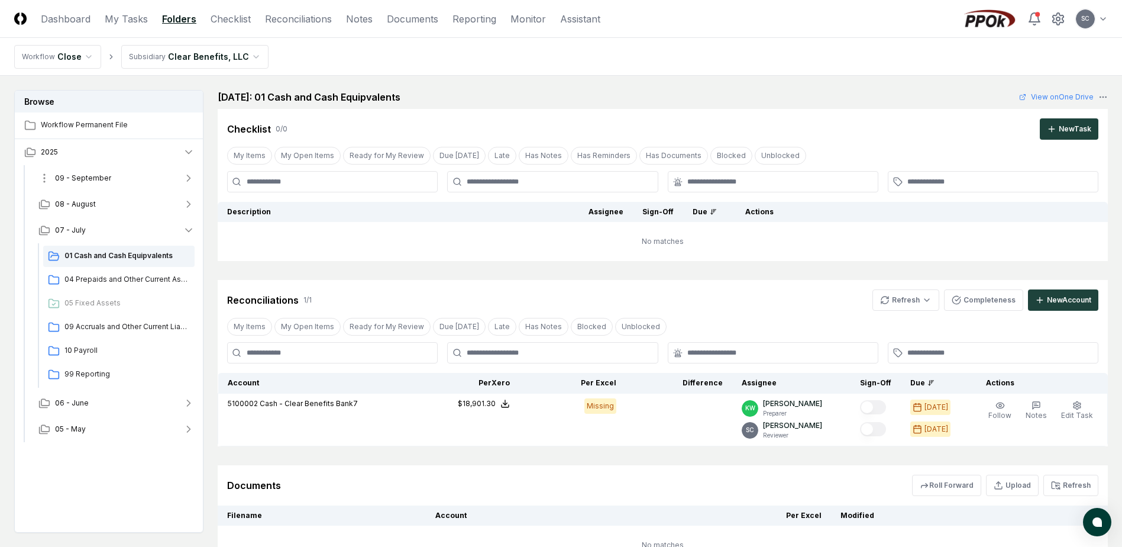
click at [89, 176] on span "09 - September" at bounding box center [83, 178] width 56 height 11
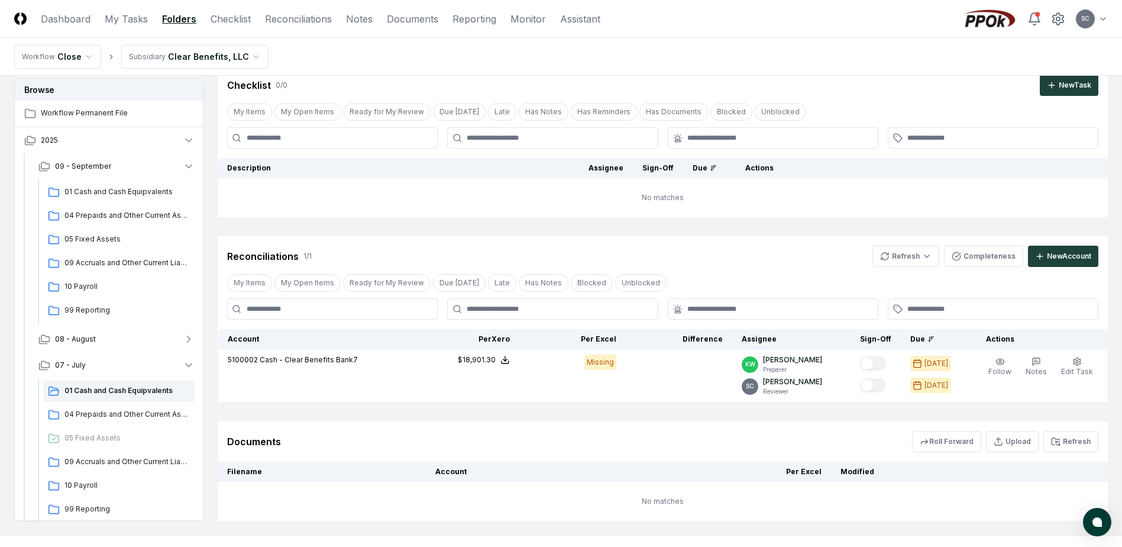
scroll to position [103, 0]
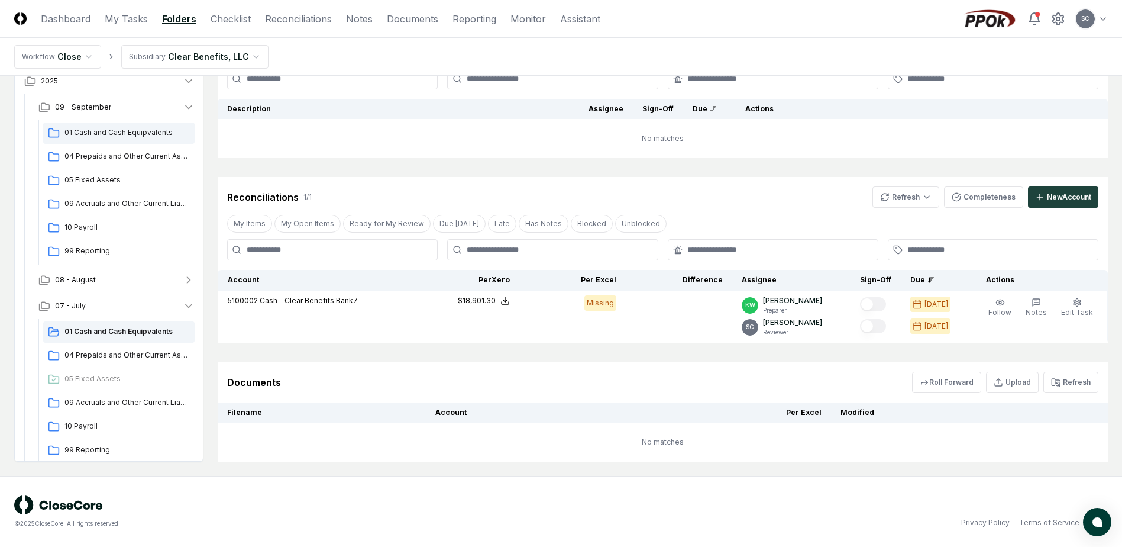
click at [126, 128] on span "01 Cash and Cash Equipvalents" at bounding box center [126, 132] width 125 height 11
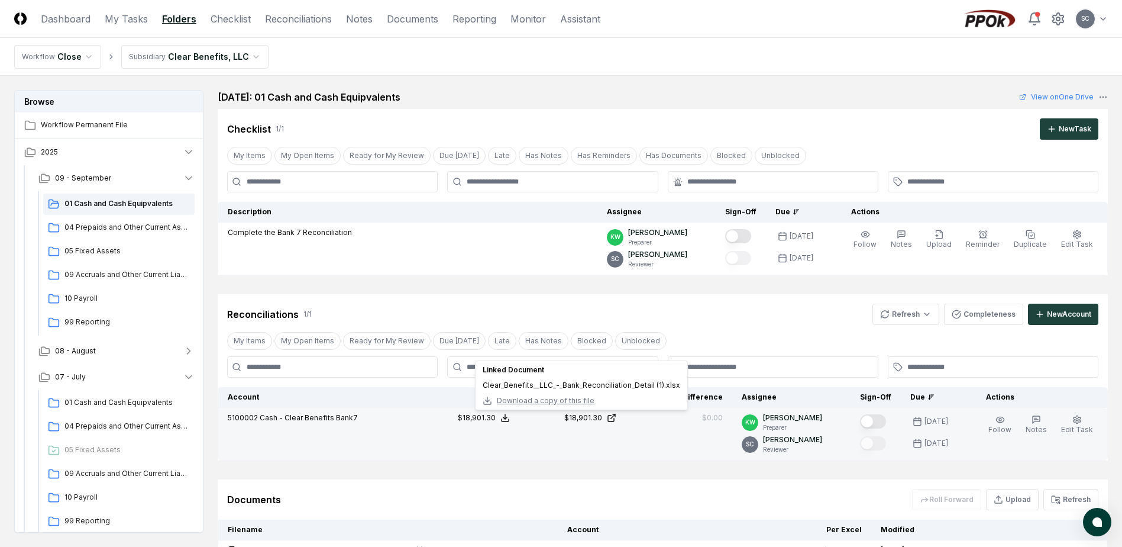
click at [562, 401] on span "Download a copy of this file" at bounding box center [546, 400] width 98 height 11
click at [1080, 418] on icon "button" at bounding box center [1077, 419] width 9 height 9
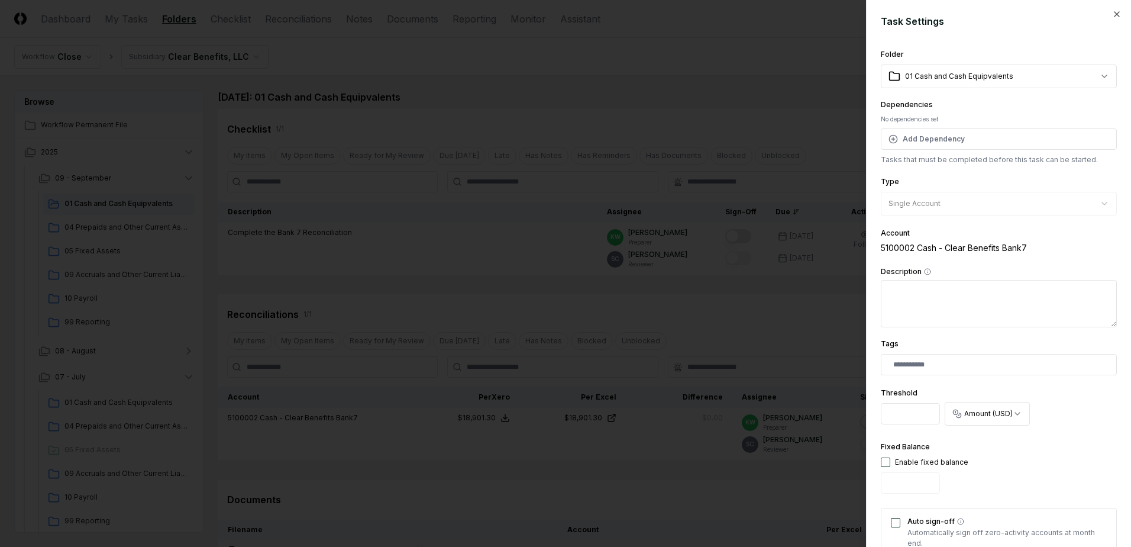
click at [805, 56] on div at bounding box center [565, 273] width 1131 height 547
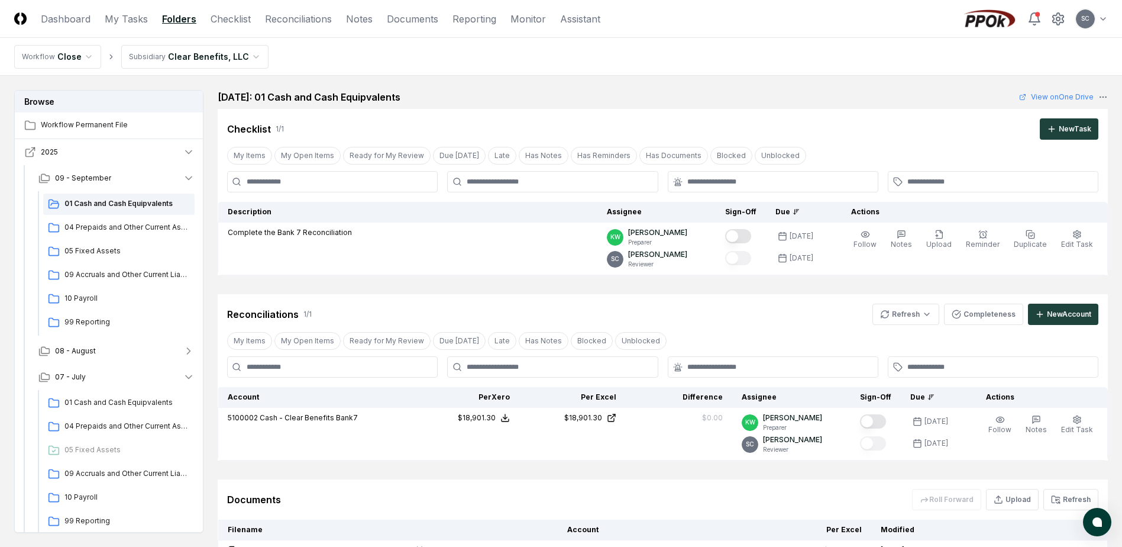
click at [184, 148] on icon "button" at bounding box center [189, 152] width 12 height 12
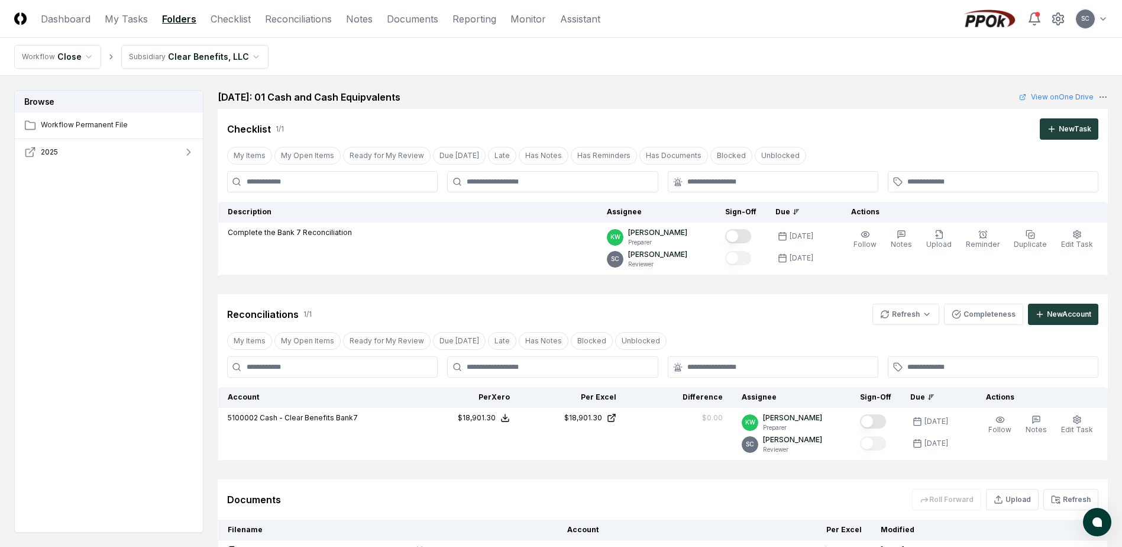
click at [184, 148] on icon "button" at bounding box center [189, 152] width 12 height 12
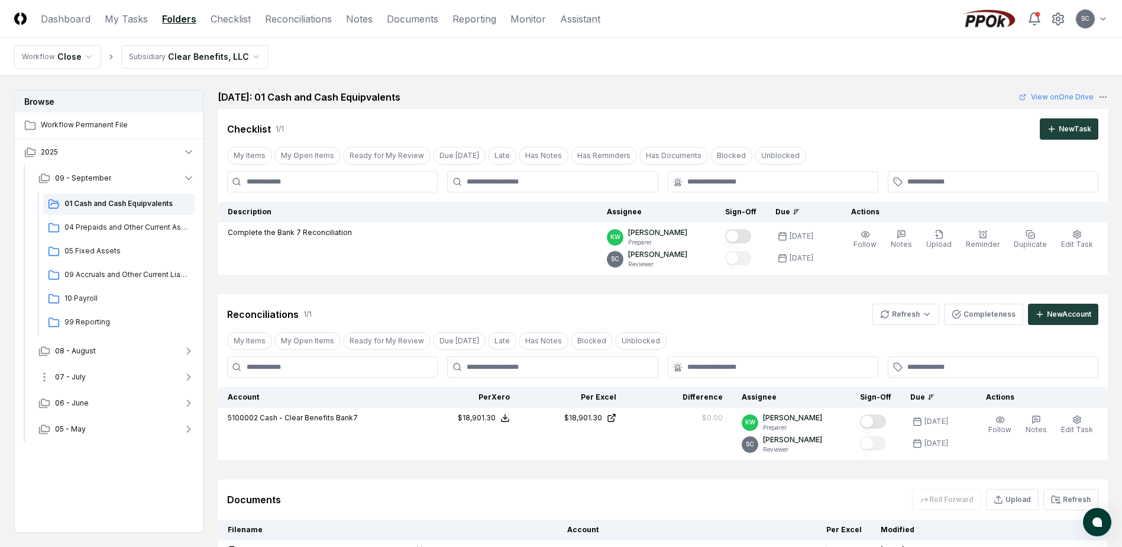
click at [72, 373] on span "07 - July" at bounding box center [70, 377] width 31 height 11
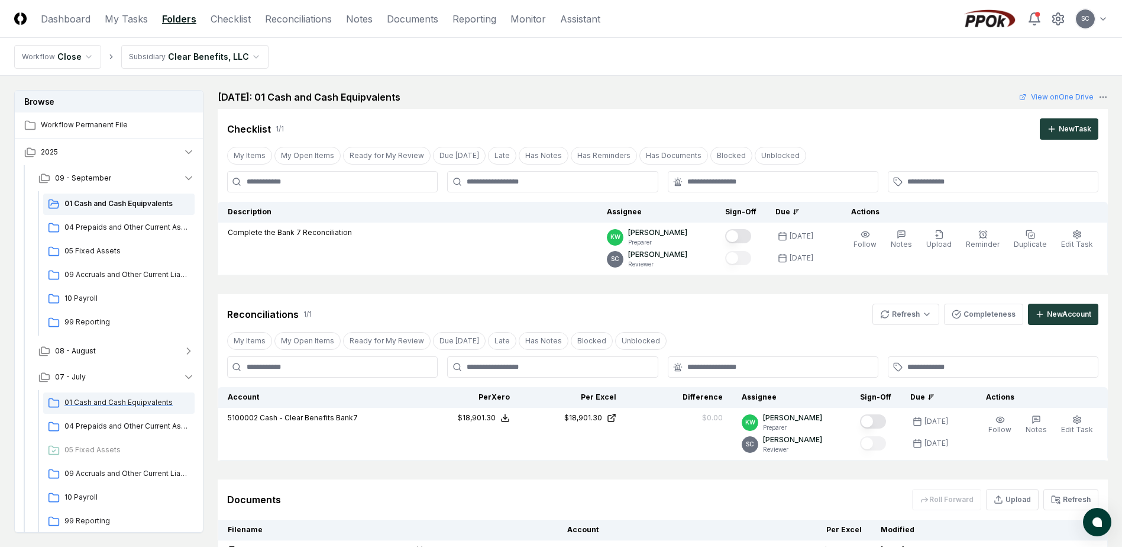
click at [92, 406] on span "01 Cash and Cash Equipvalents" at bounding box center [126, 402] width 125 height 11
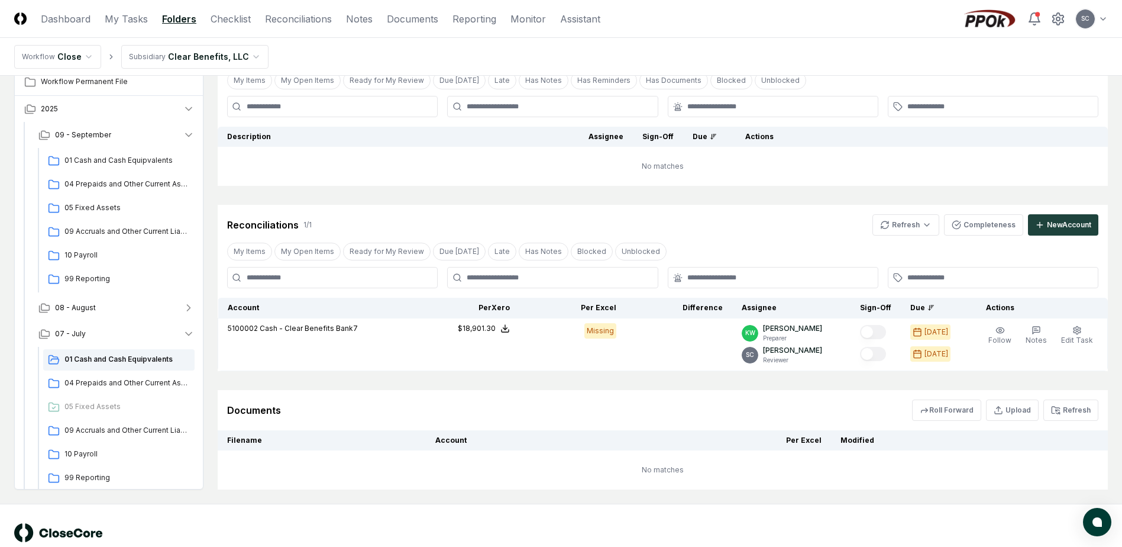
scroll to position [103, 0]
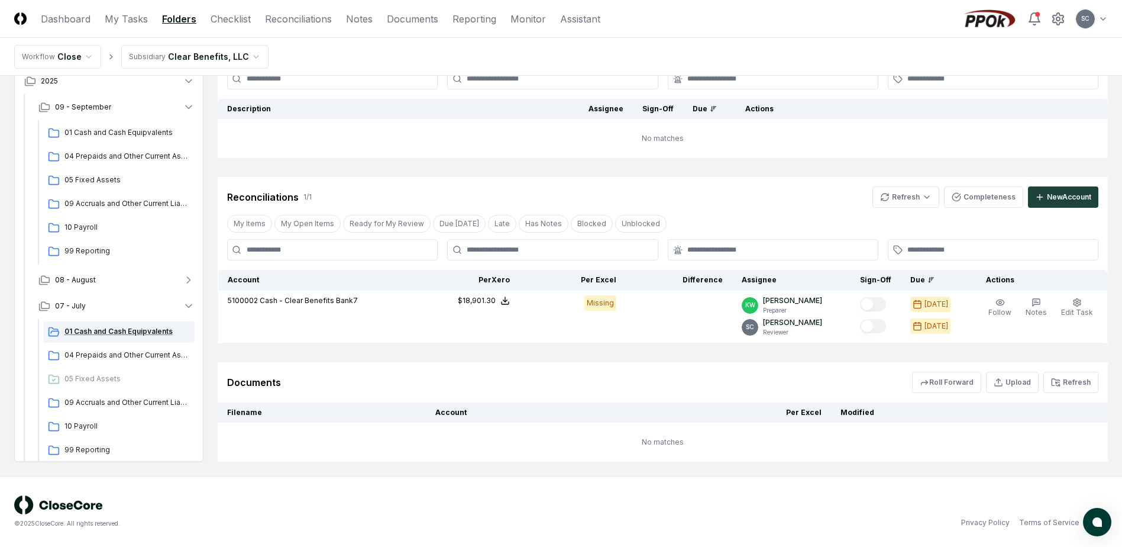
click at [117, 331] on span "01 Cash and Cash Equipvalents" at bounding box center [126, 331] width 125 height 11
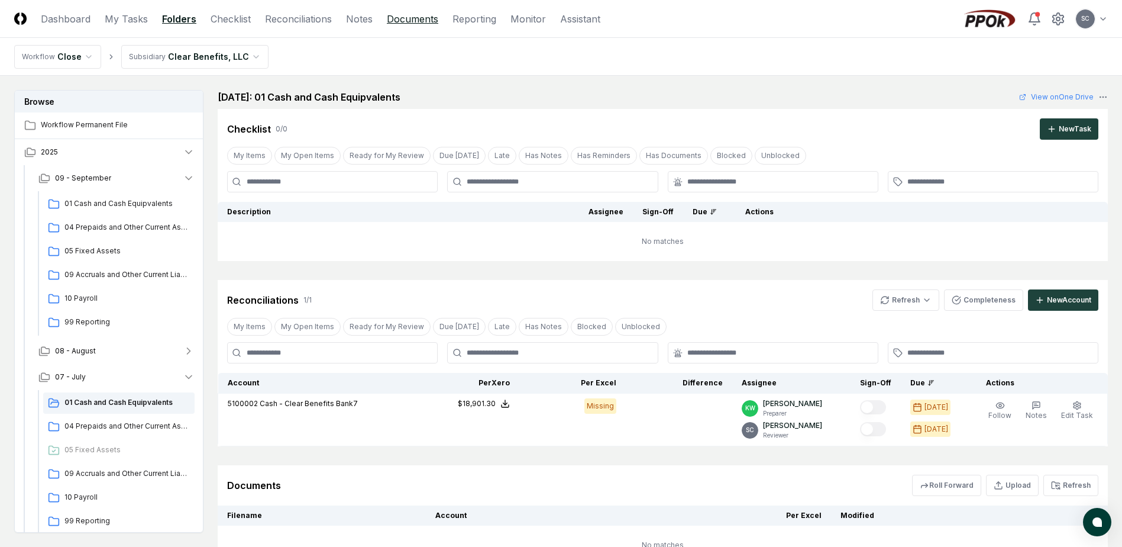
click at [424, 21] on link "Documents" at bounding box center [412, 19] width 51 height 14
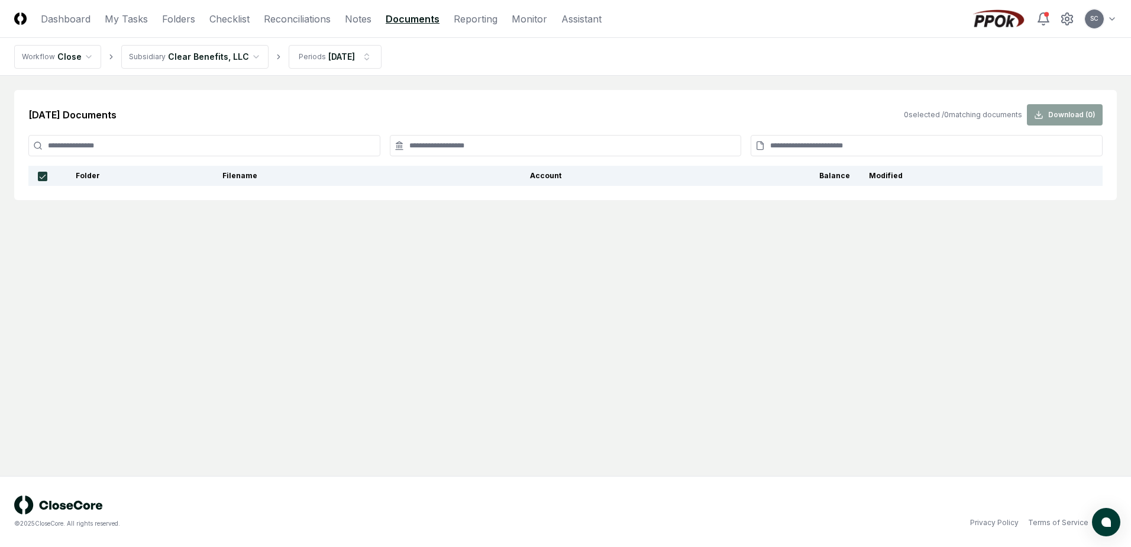
click at [1076, 111] on div "0 selected / 0 matching documents Download ( 0 )" at bounding box center [1003, 114] width 199 height 21
click at [1040, 115] on div "0 selected / 0 matching documents Download ( 0 )" at bounding box center [1003, 114] width 199 height 21
click at [175, 21] on link "Folders" at bounding box center [178, 19] width 33 height 14
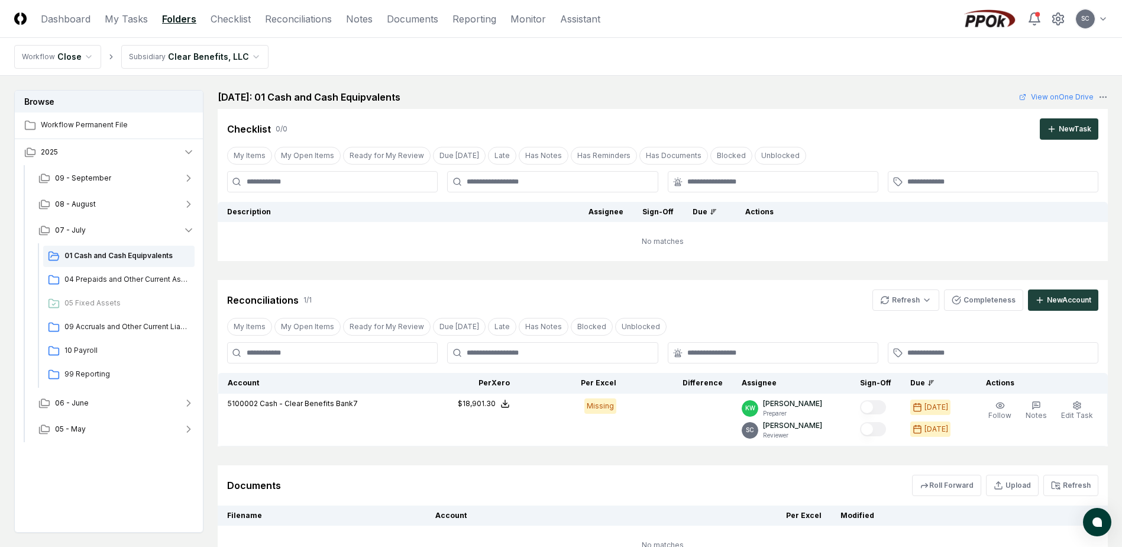
scroll to position [103, 0]
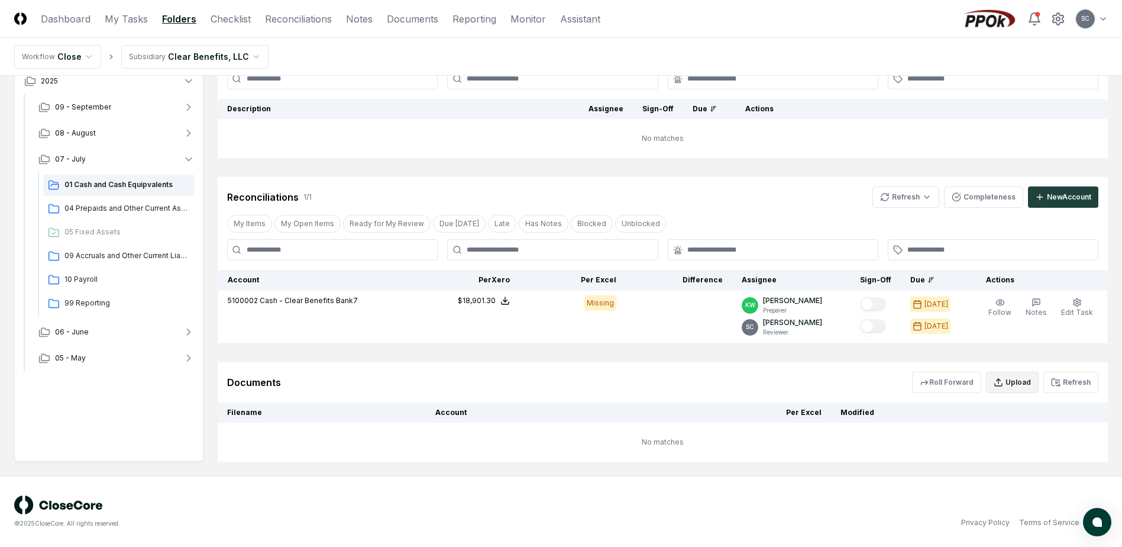
click at [1014, 385] on button "Upload" at bounding box center [1012, 382] width 53 height 21
click at [965, 451] on input "file" at bounding box center [1014, 450] width 169 height 21
type input "**********"
click at [1074, 486] on button "Upload" at bounding box center [1076, 482] width 44 height 24
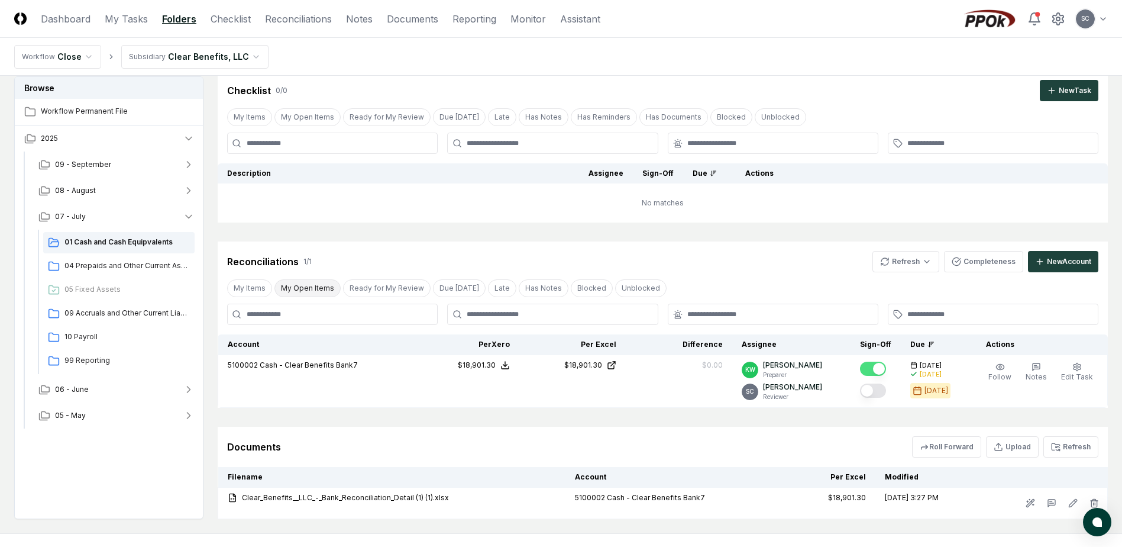
scroll to position [0, 0]
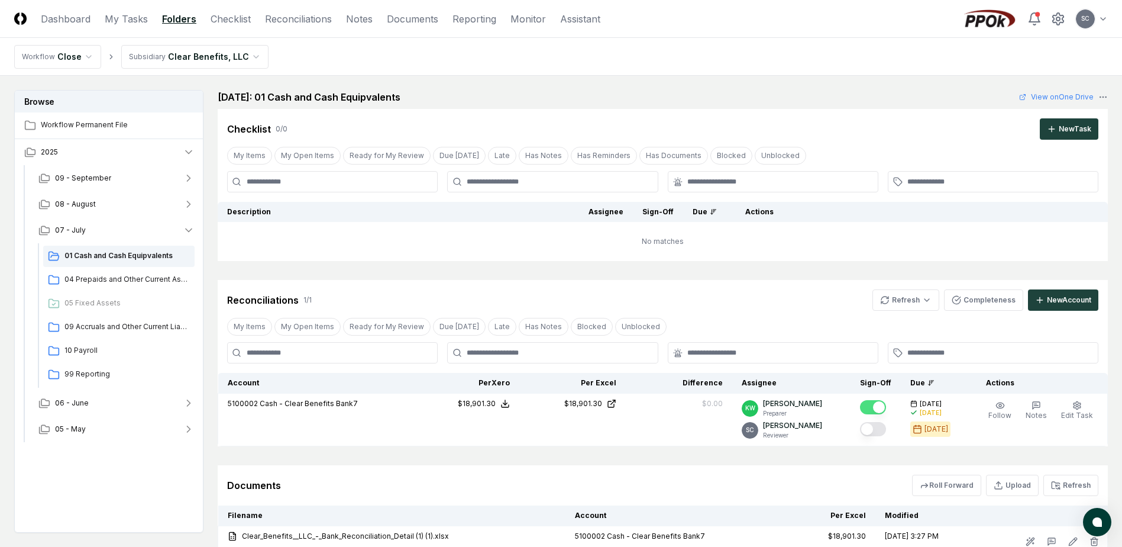
click at [173, 52] on html "CloseCore Dashboard My Tasks Folders Checklist Reconciliations Notes Documents …" at bounding box center [561, 321] width 1122 height 643
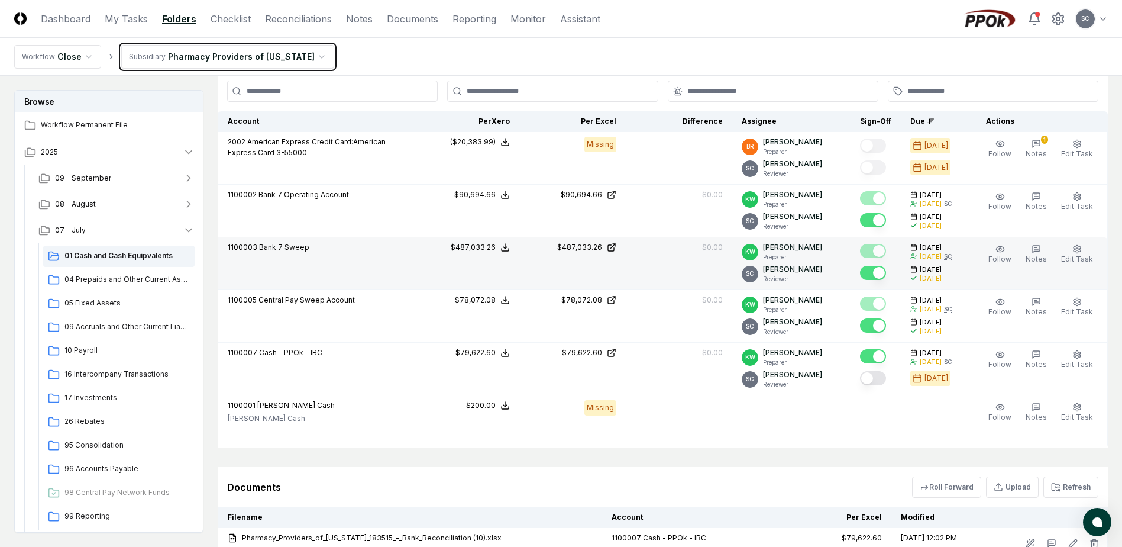
scroll to position [355, 0]
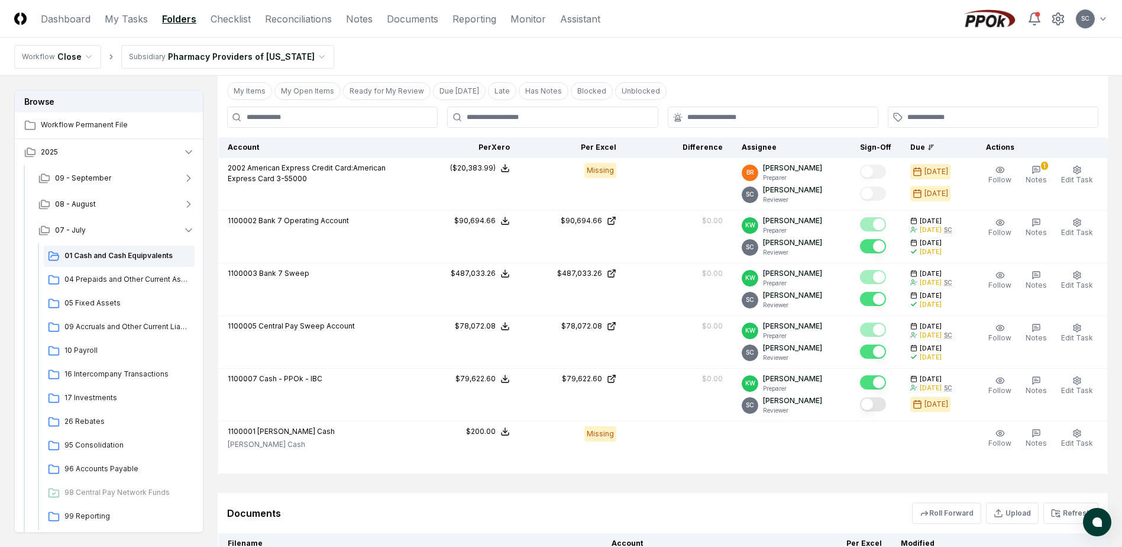
click at [219, 56] on html "CloseCore Dashboard My Tasks Folders Checklist Reconciliations Notes Documents …" at bounding box center [561, 204] width 1122 height 1119
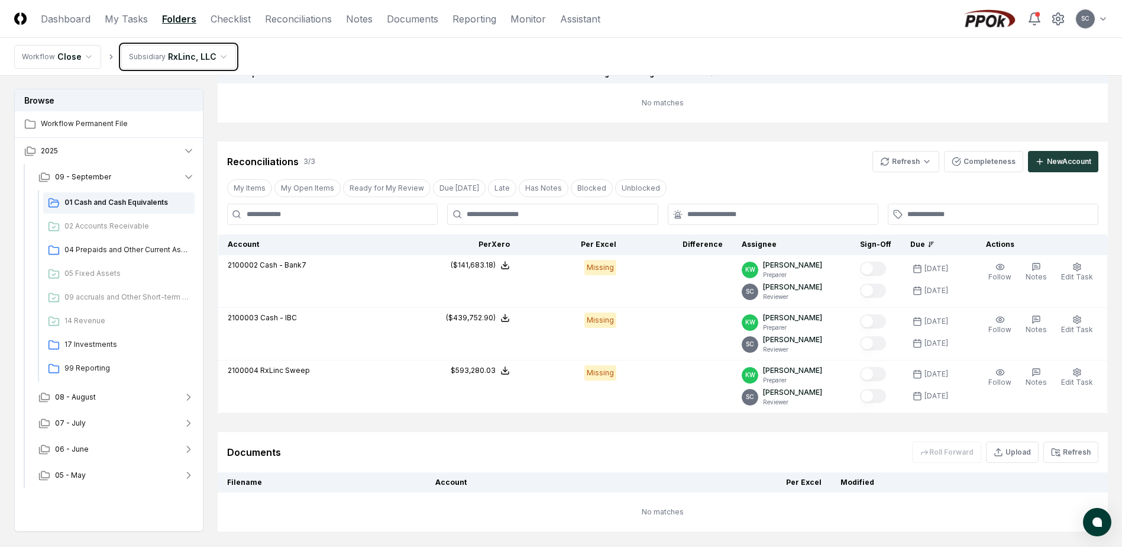
scroll to position [118, 0]
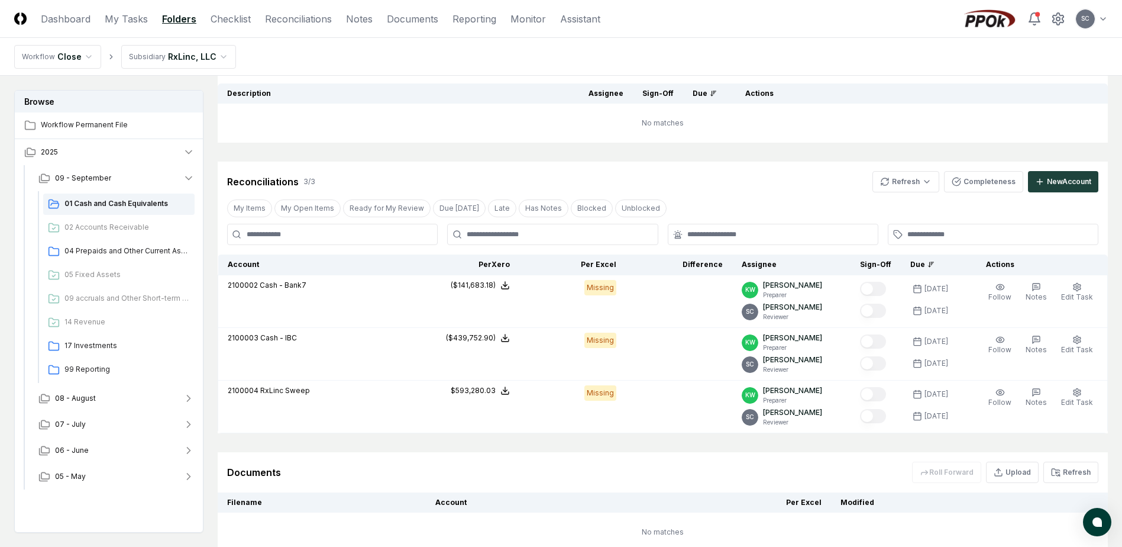
click at [179, 58] on html "CloseCore Dashboard My Tasks Folders Checklist Reconciliations Notes Documents …" at bounding box center [561, 259] width 1122 height 755
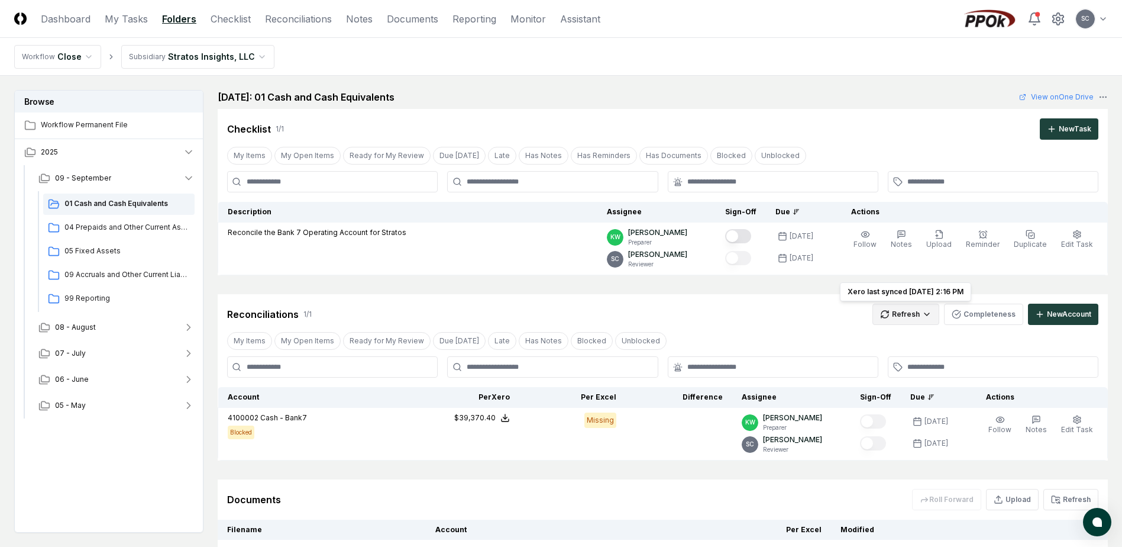
click at [912, 314] on html "CloseCore Dashboard My Tasks Folders Checklist Reconciliations Notes Documents …" at bounding box center [561, 332] width 1122 height 664
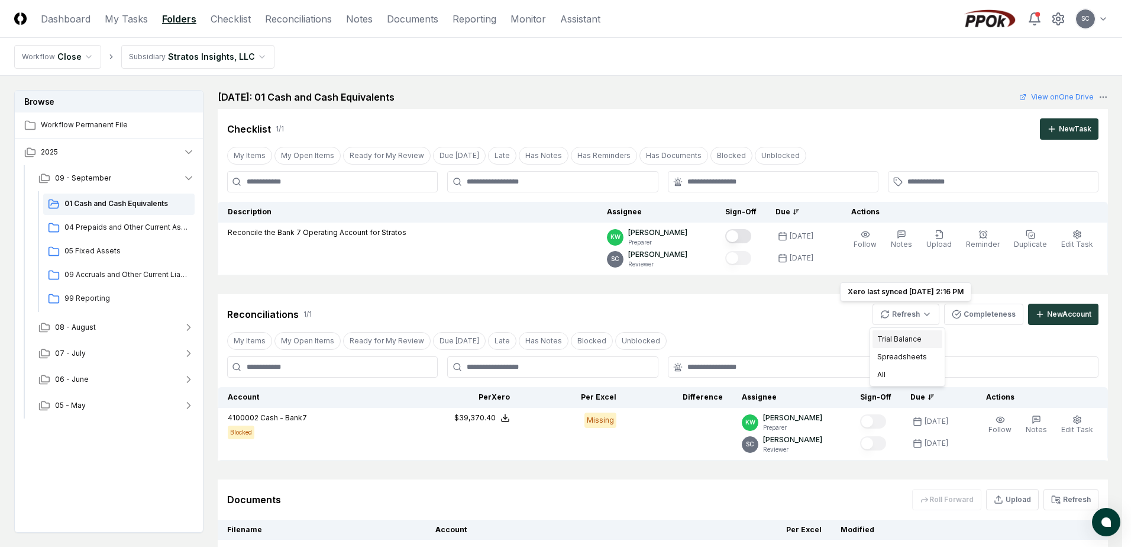
click at [910, 340] on div "Trial Balance" at bounding box center [908, 339] width 70 height 18
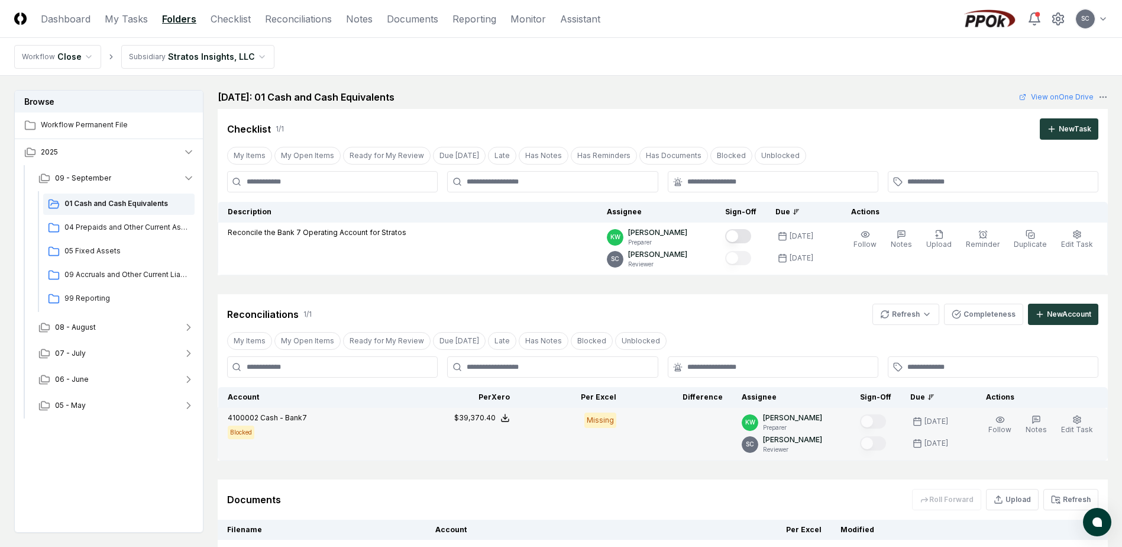
click at [373, 437] on div "4100002 Cash - Bank7 Blocked" at bounding box center [316, 425] width 176 height 27
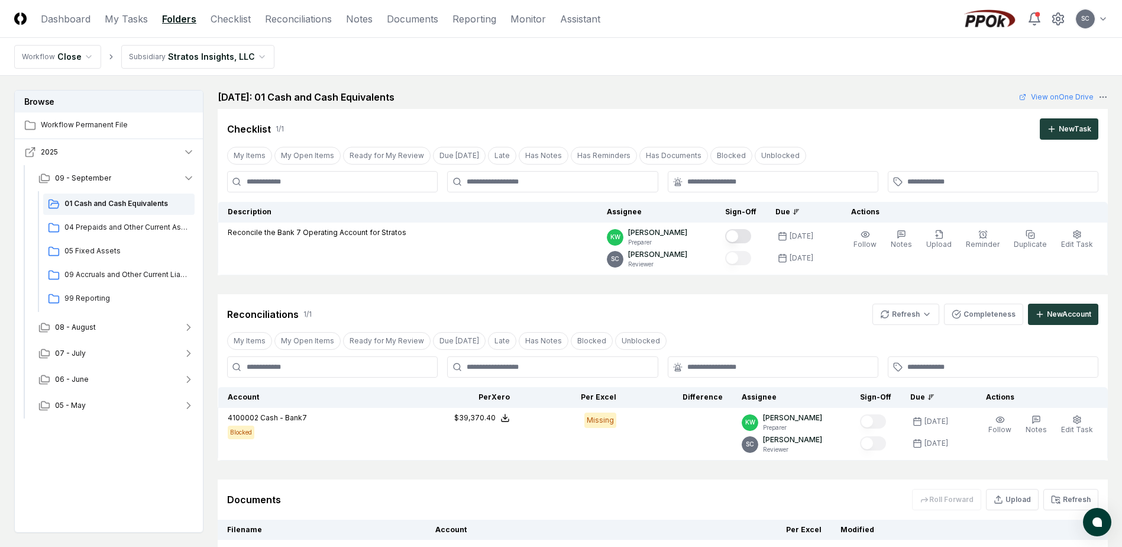
click at [187, 152] on icon "button" at bounding box center [189, 152] width 6 height 3
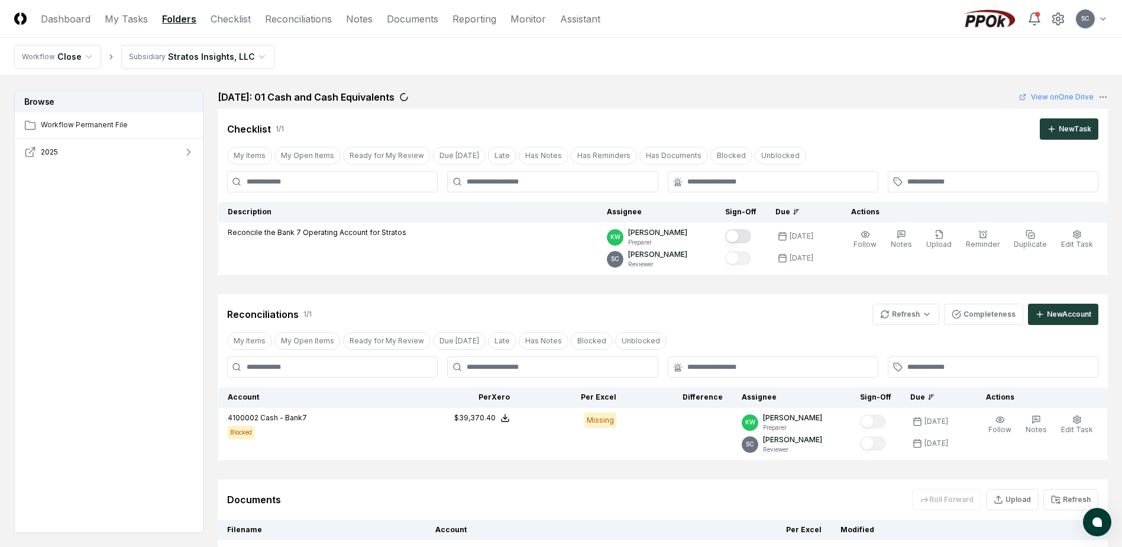
click at [187, 152] on icon "button" at bounding box center [189, 152] width 12 height 12
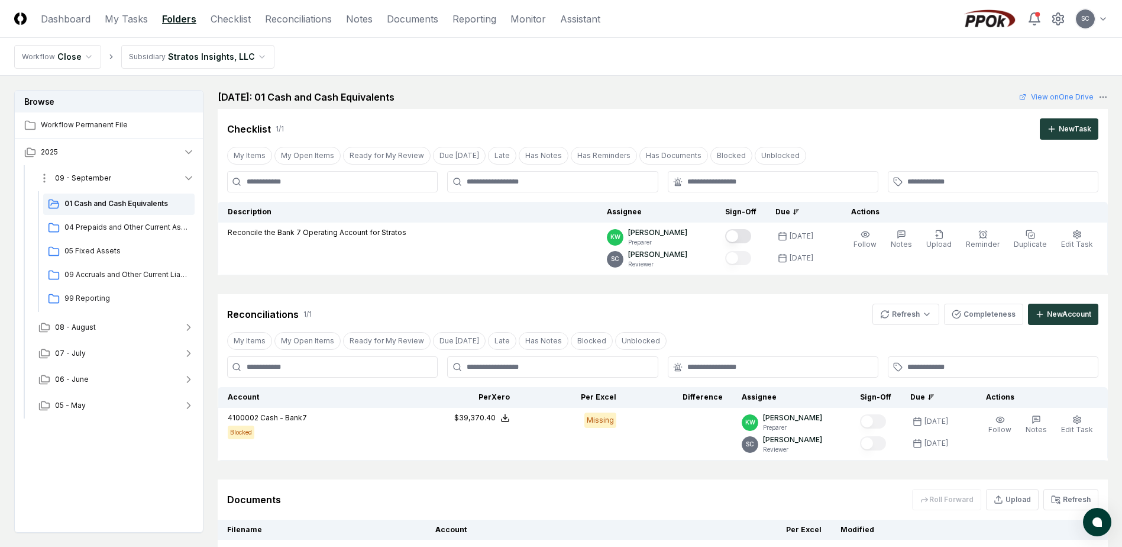
click at [87, 179] on span "09 - September" at bounding box center [83, 178] width 56 height 11
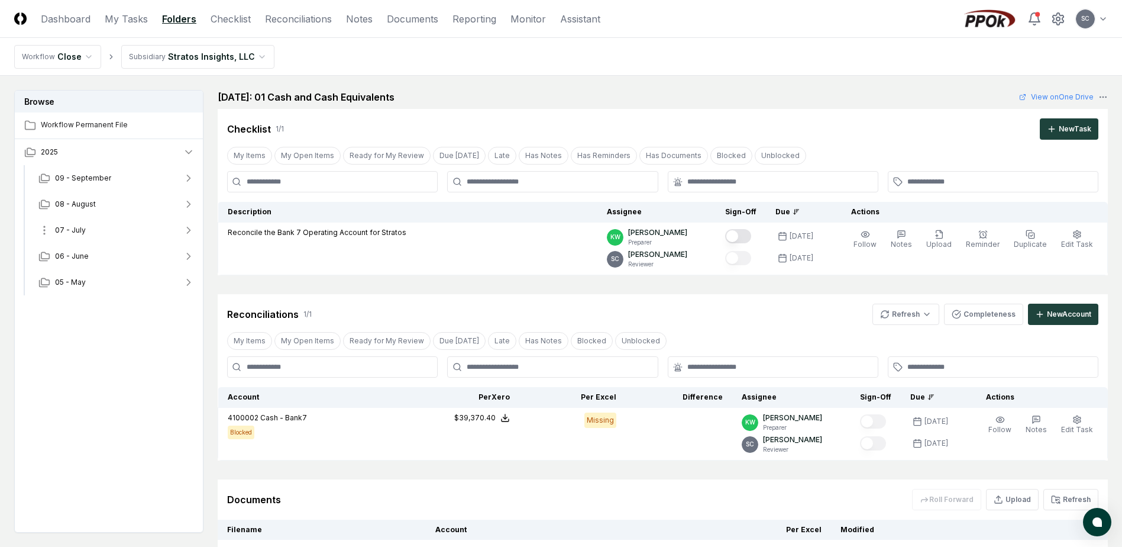
click at [82, 228] on span "07 - July" at bounding box center [70, 230] width 31 height 11
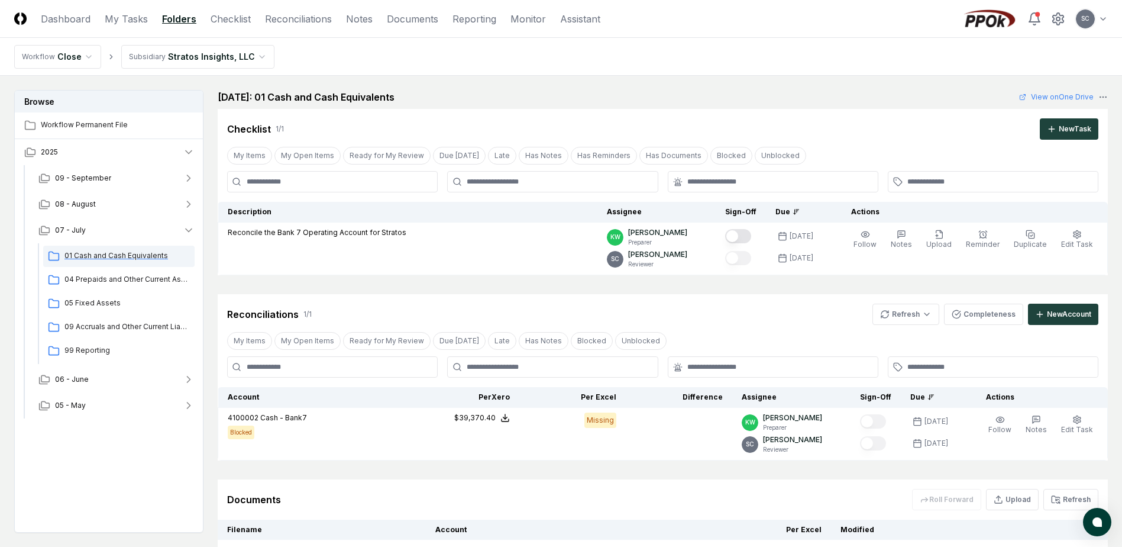
click at [96, 259] on span "01 Cash and Cash Equivalents" at bounding box center [126, 255] width 125 height 11
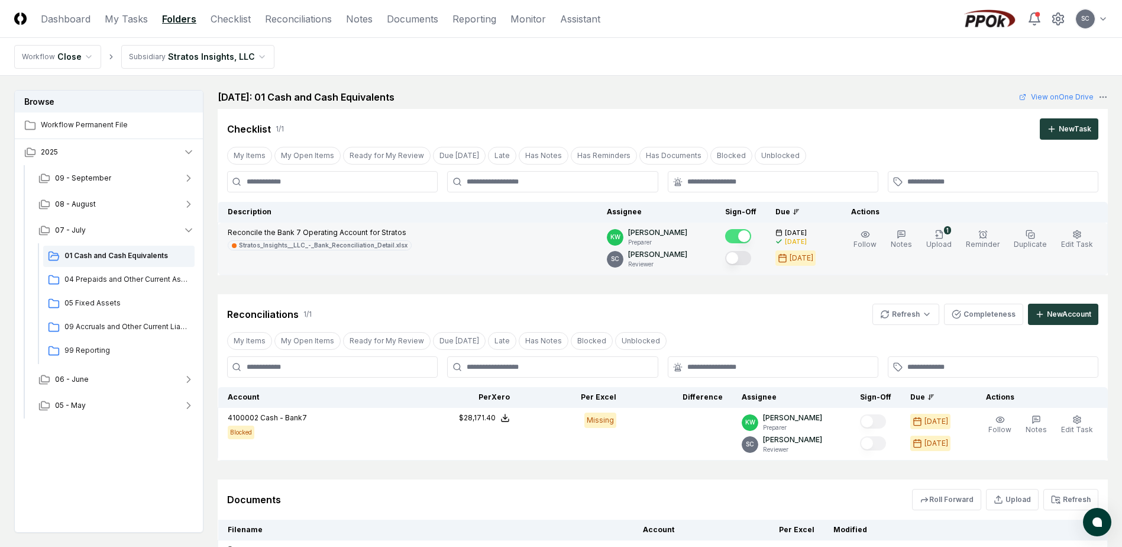
drag, startPoint x: 416, startPoint y: 303, endPoint x: 430, endPoint y: 248, distance: 56.7
click at [416, 304] on div "Reconciliations 1 / 1 Refresh Completeness New Account" at bounding box center [663, 309] width 890 height 31
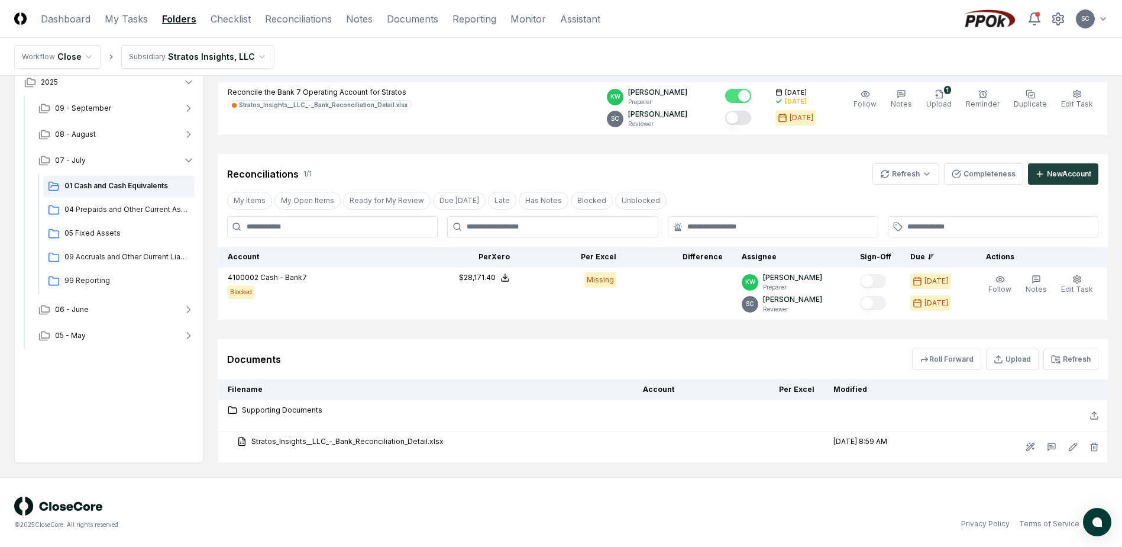
scroll to position [141, 0]
click at [1003, 359] on icon "button" at bounding box center [998, 357] width 9 height 9
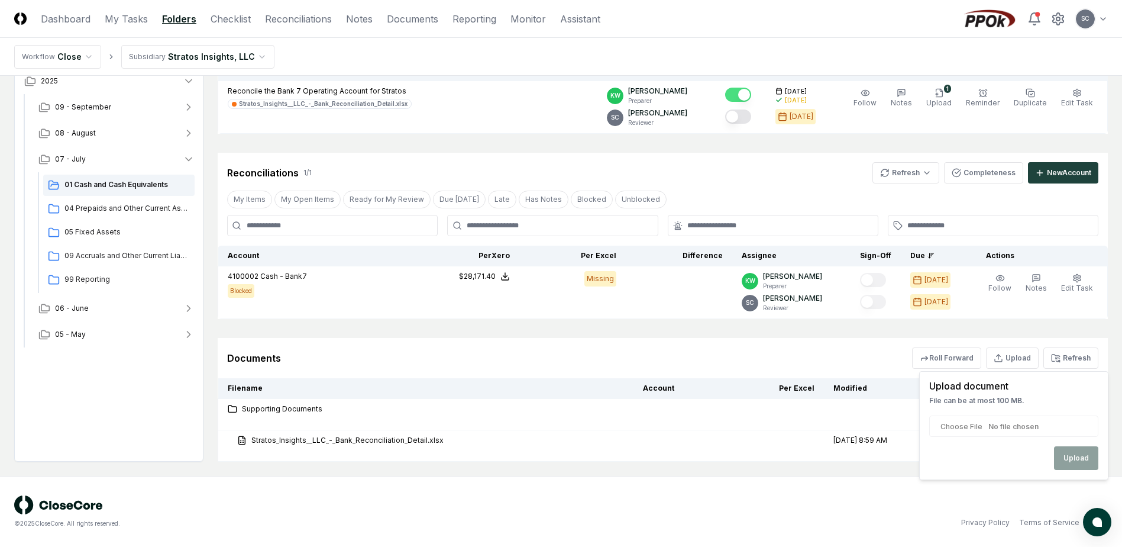
click at [970, 424] on input "file" at bounding box center [1014, 425] width 169 height 21
type input "**********"
click at [1082, 461] on button "Upload" at bounding box center [1076, 458] width 44 height 24
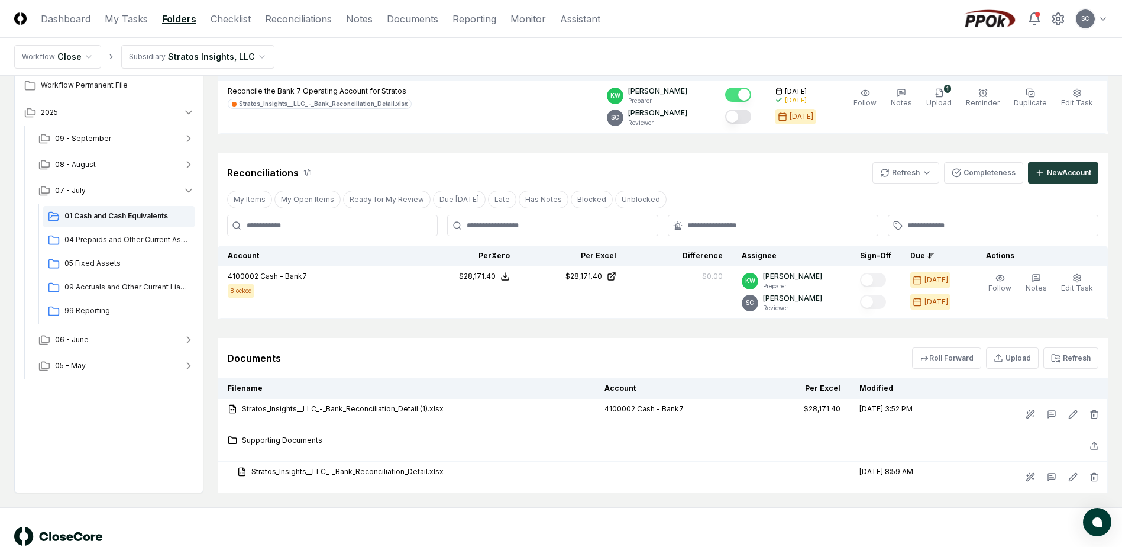
click at [420, 359] on div "Documents Roll Forward Upload Refresh" at bounding box center [663, 357] width 872 height 21
click at [109, 242] on span "04 Prepaids and Other Current Assets" at bounding box center [126, 239] width 125 height 11
